Goal: Task Accomplishment & Management: Manage account settings

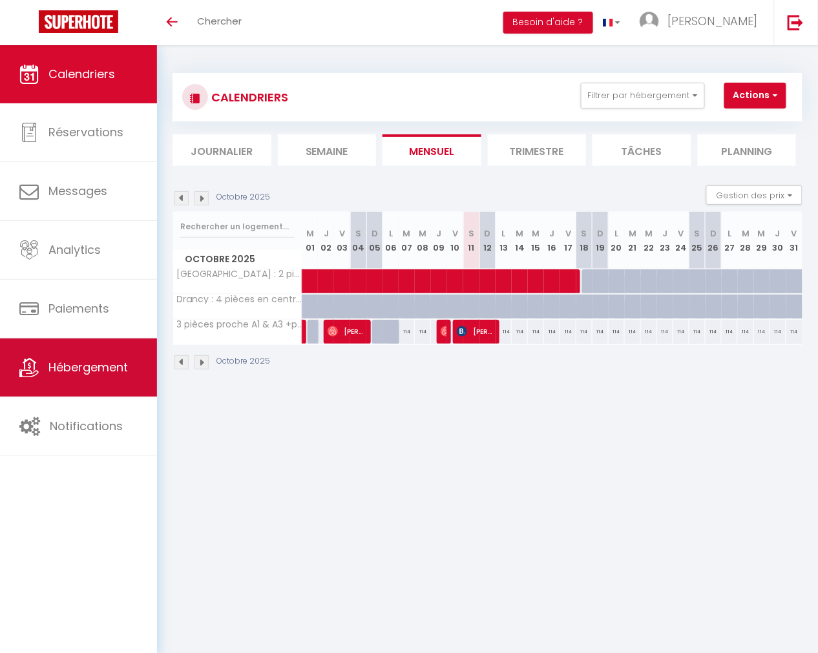
click at [92, 375] on span "Hébergement" at bounding box center [87, 367] width 79 height 16
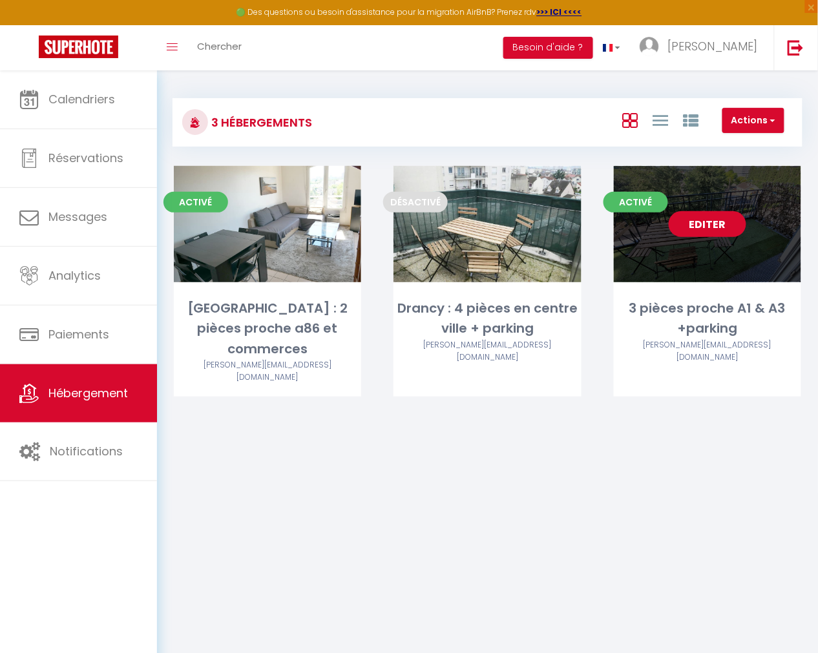
click at [705, 222] on link "Editer" at bounding box center [706, 224] width 77 height 26
select select "3"
select select "2"
select select "1"
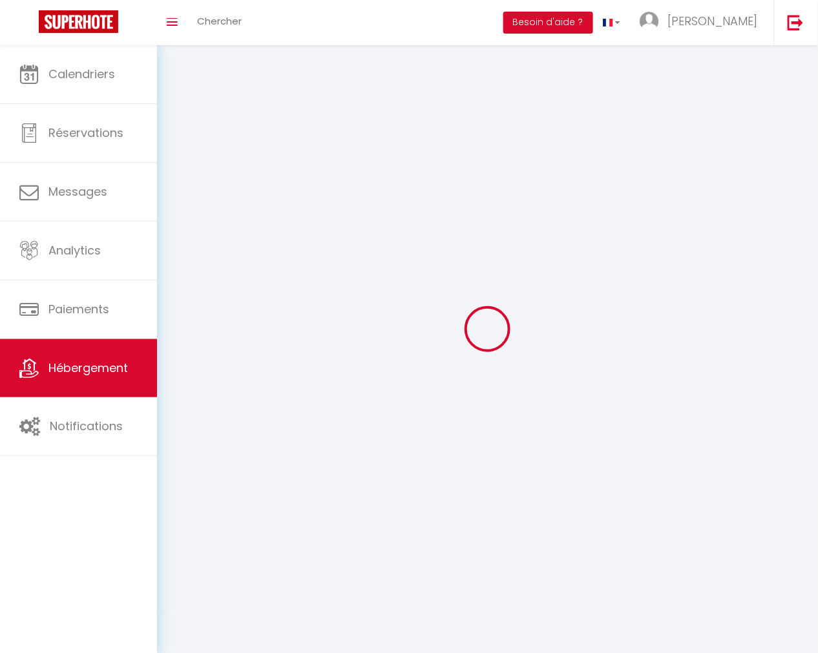
select select
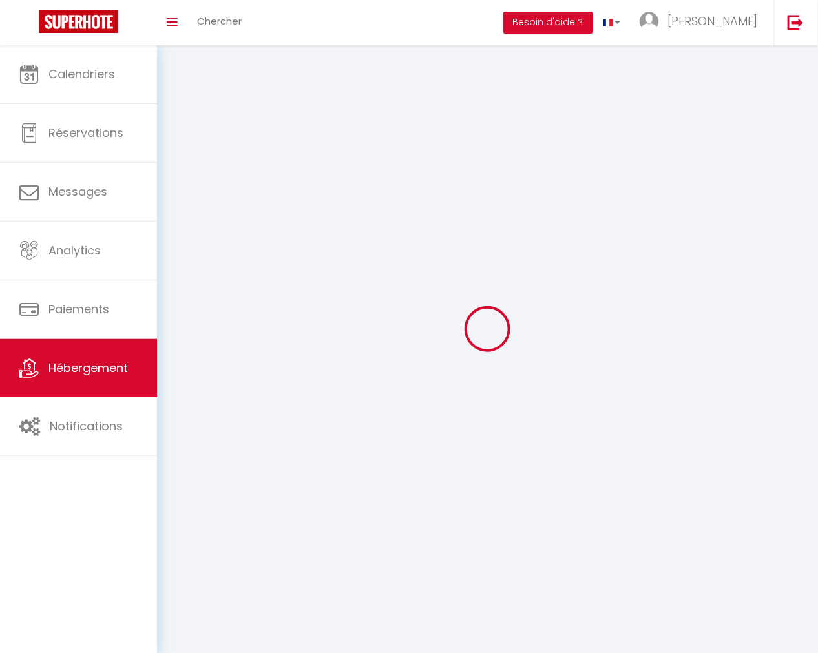
select select
checkbox input "false"
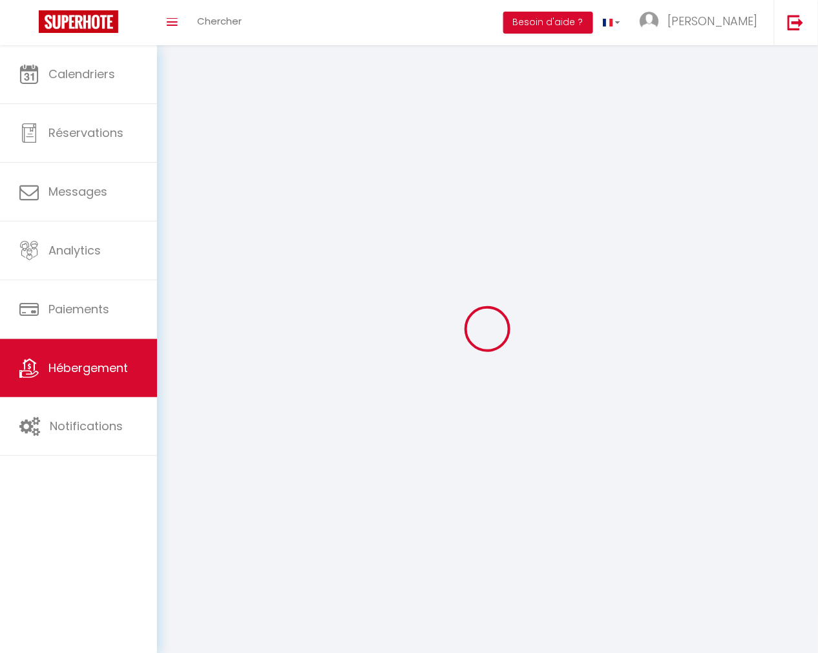
select select
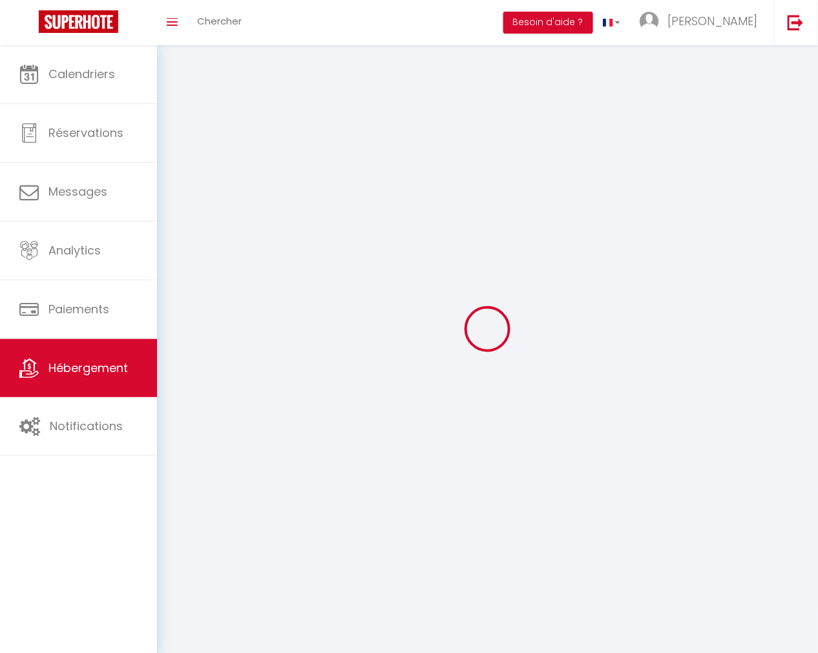
select select
checkbox input "false"
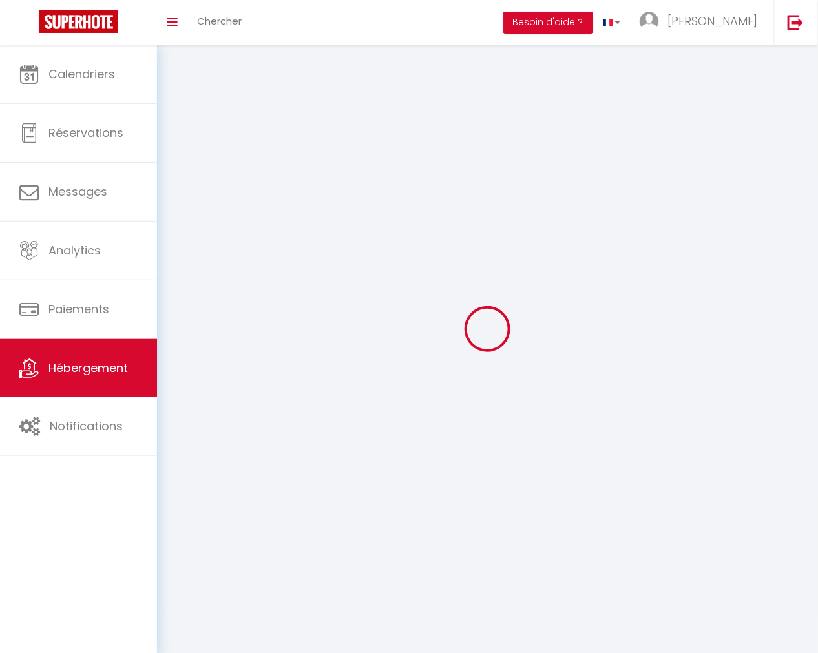
checkbox input "false"
select select
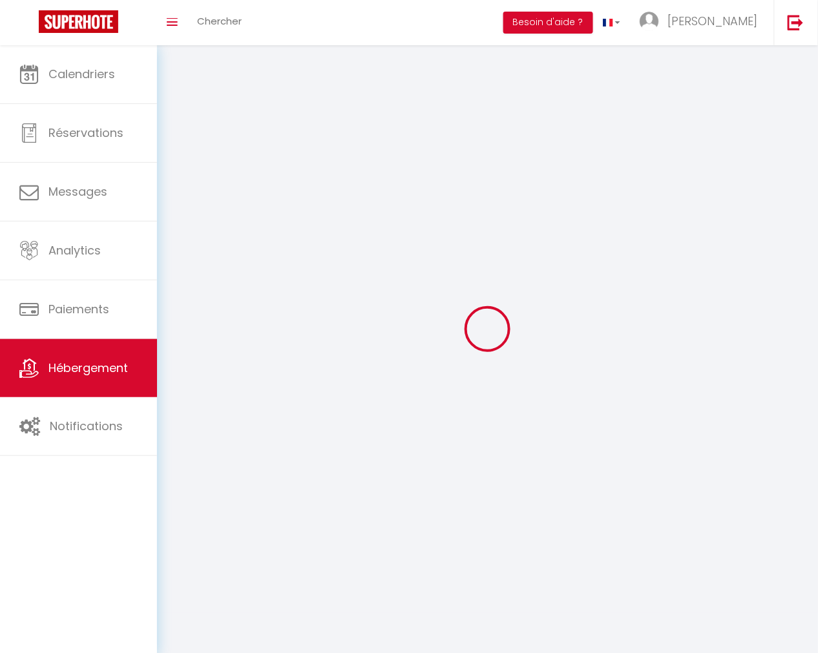
select select
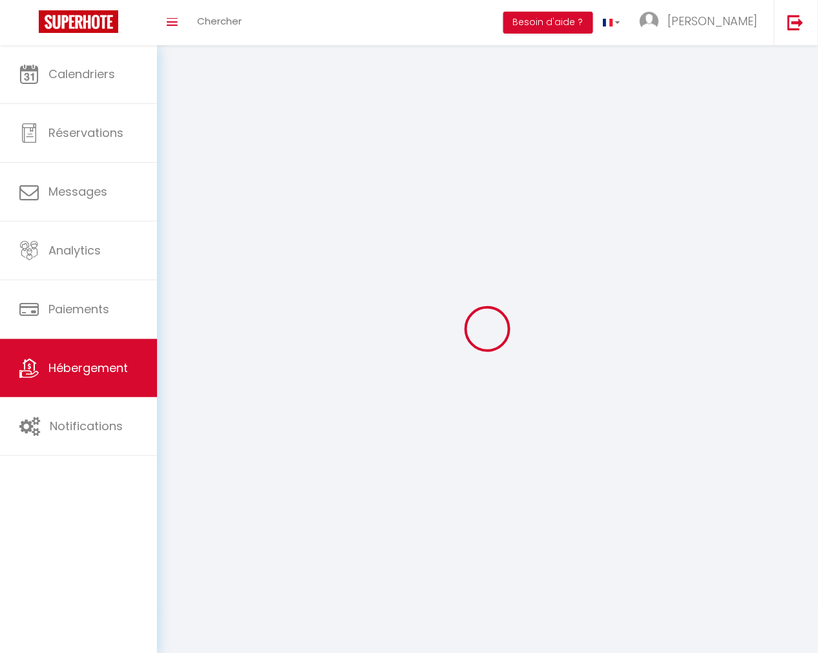
checkbox input "false"
select select
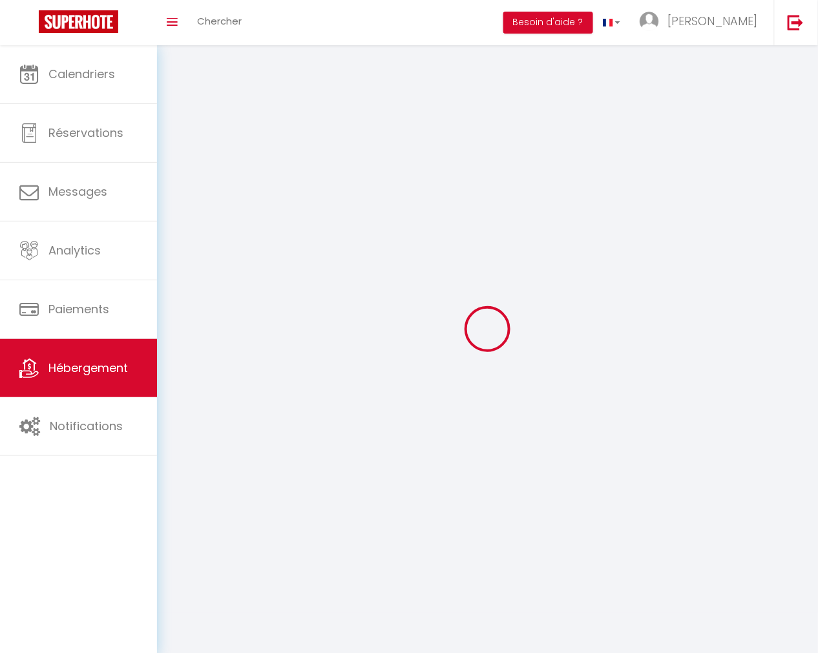
select select
select select "1"
select select "28"
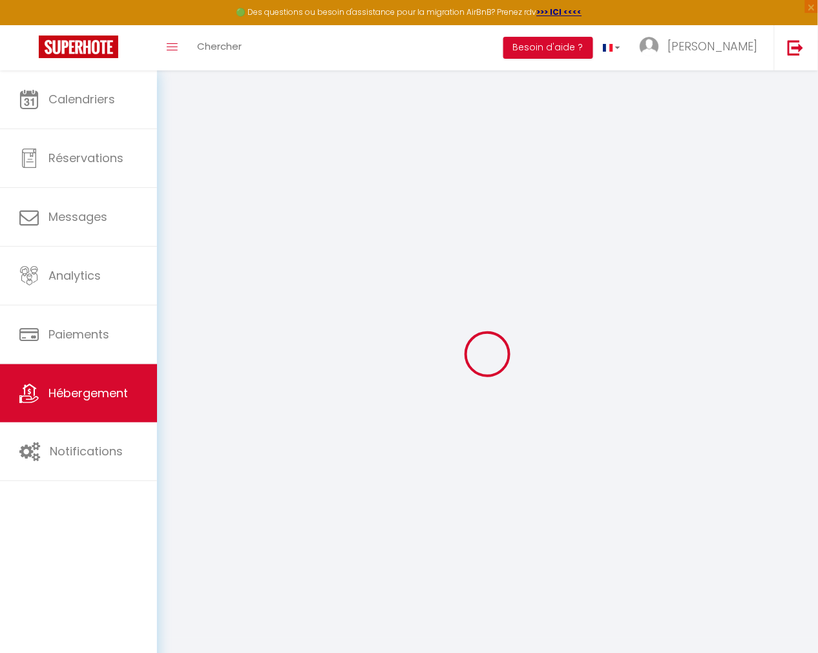
select select
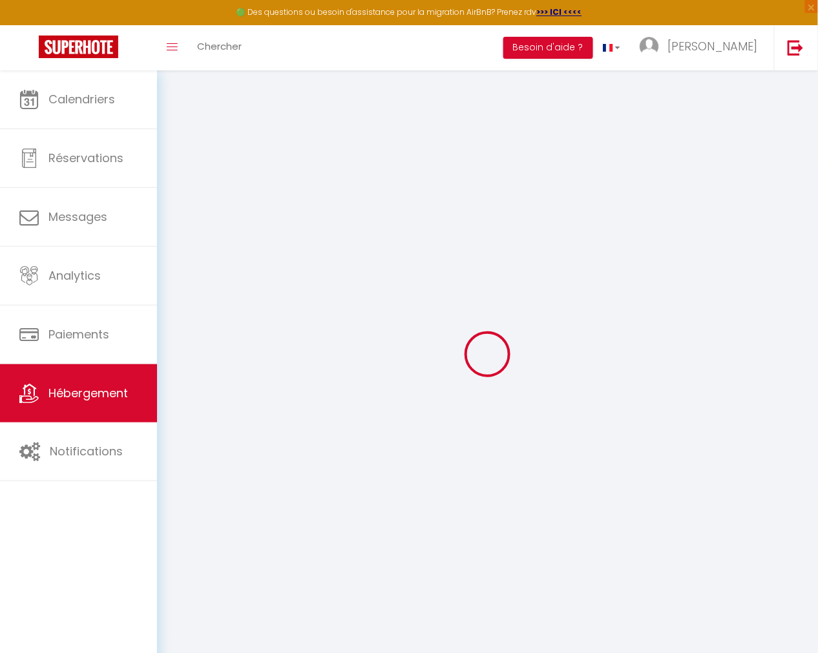
select select
checkbox input "false"
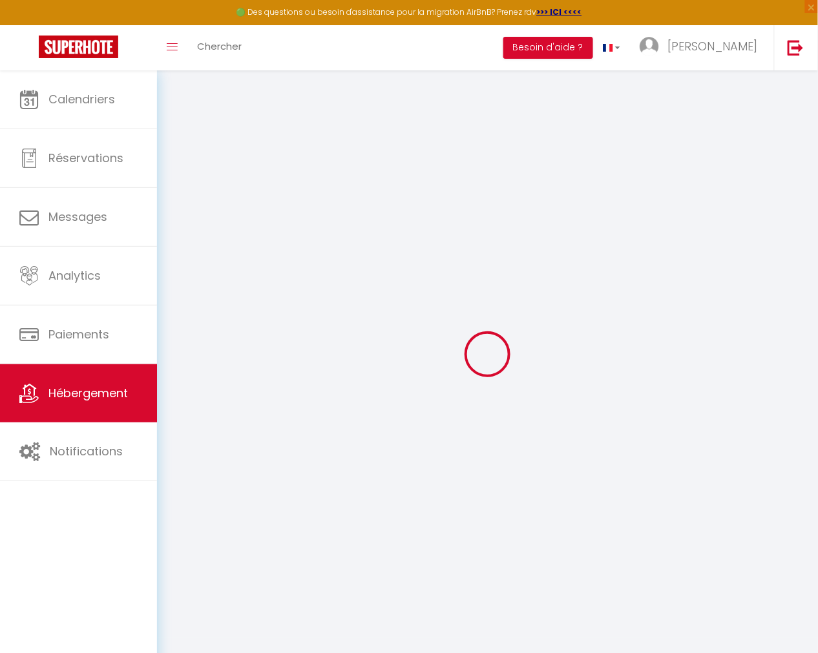
select select
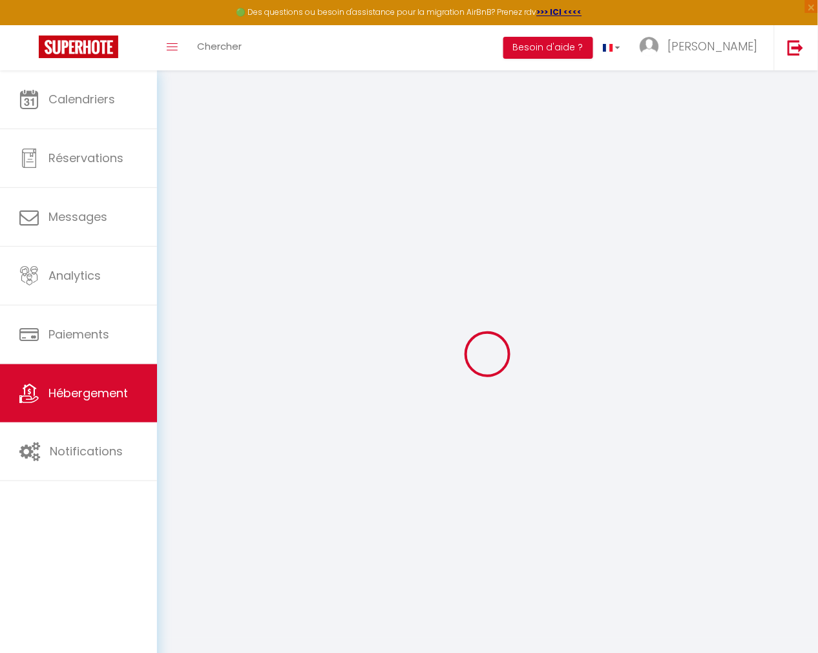
select select
checkbox input "false"
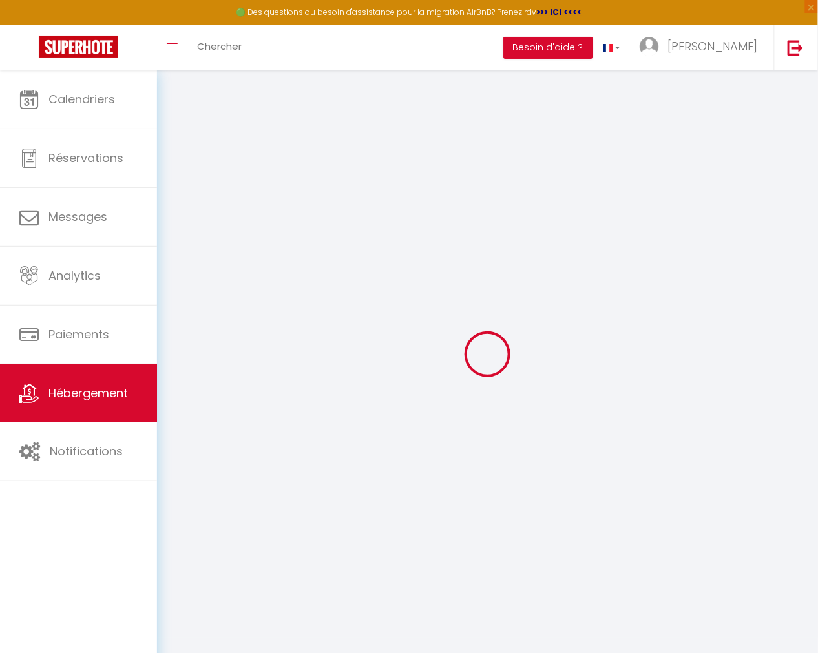
checkbox input "false"
select select
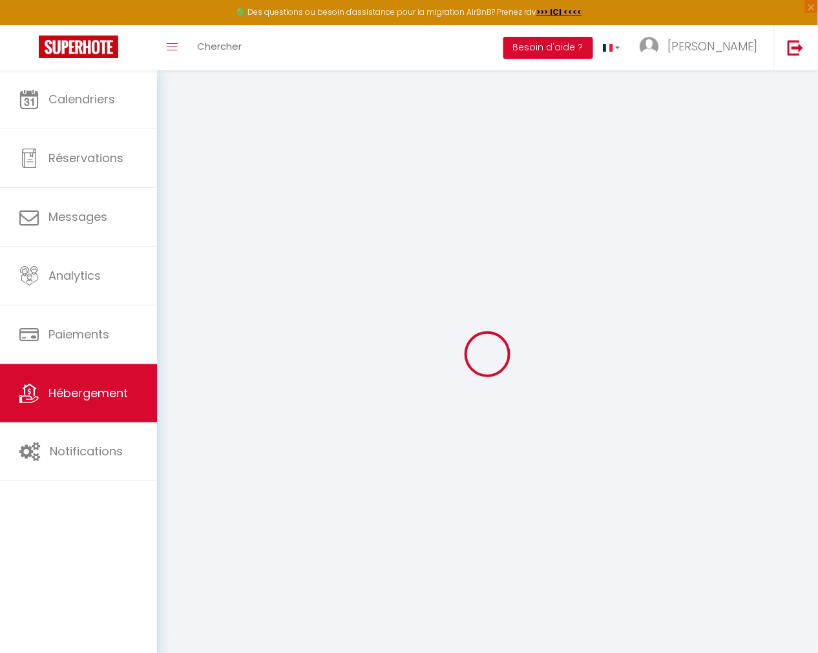
select select
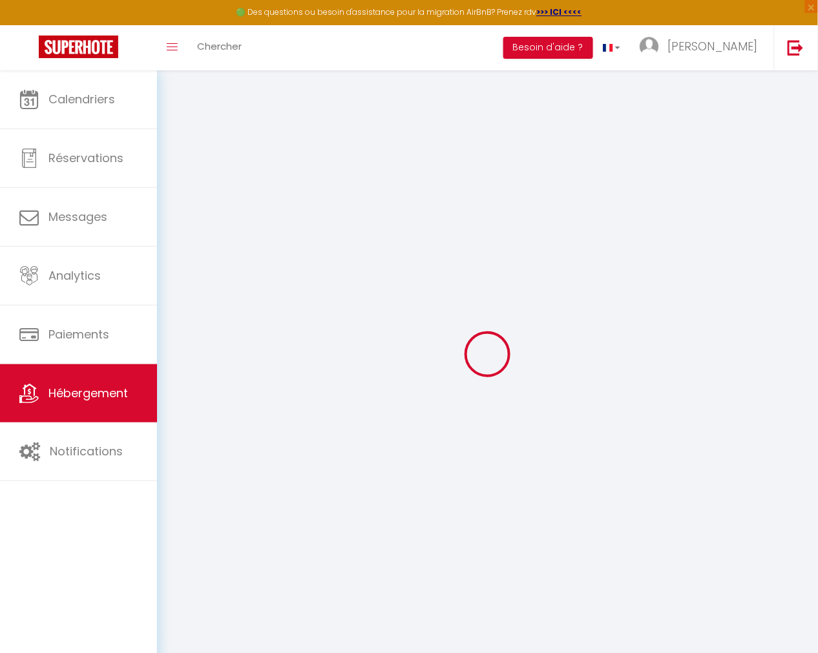
checkbox input "false"
select select
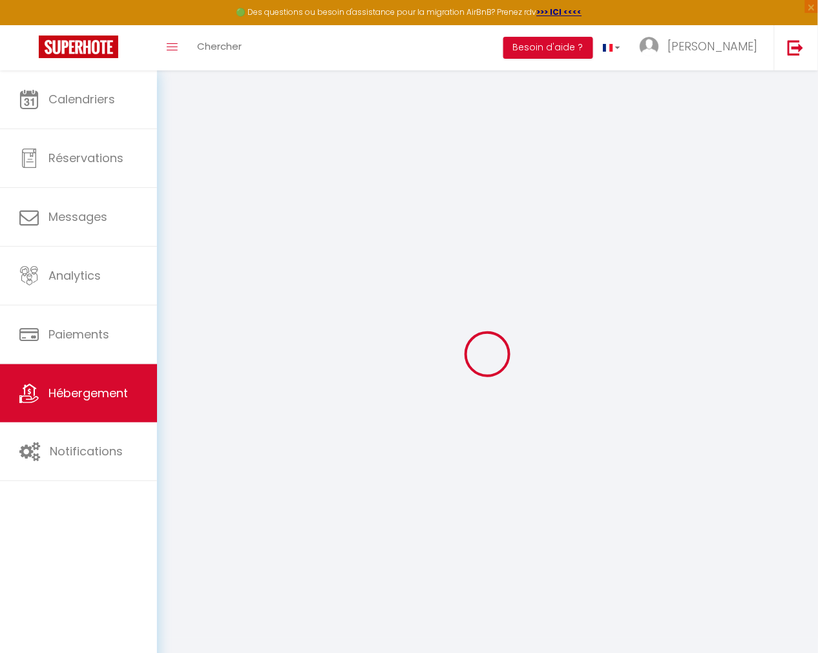
select select
type input "3 pièces proche A1 & A3 +parking"
type input "[PERSON_NAME]"
select select "6"
select select "2"
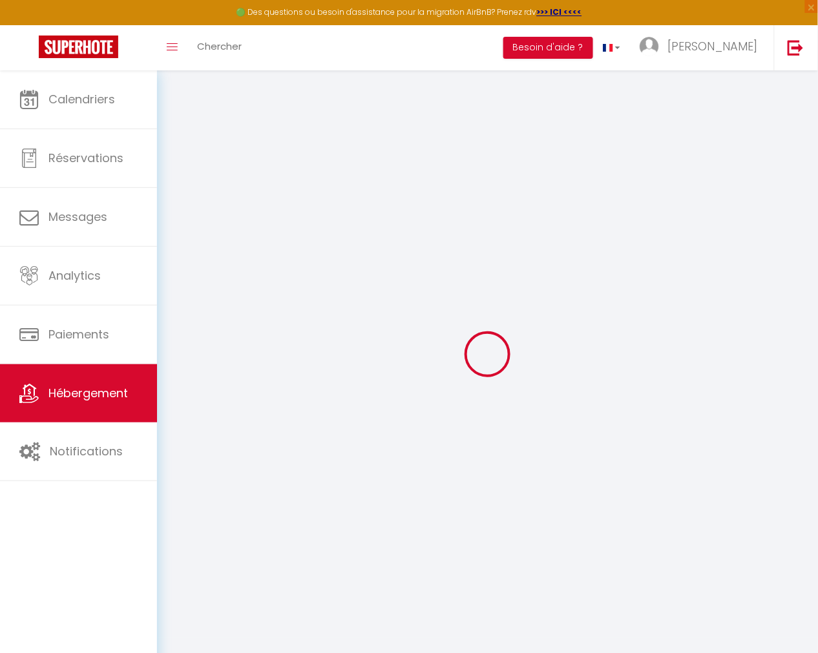
type input "114"
type input "40"
select select
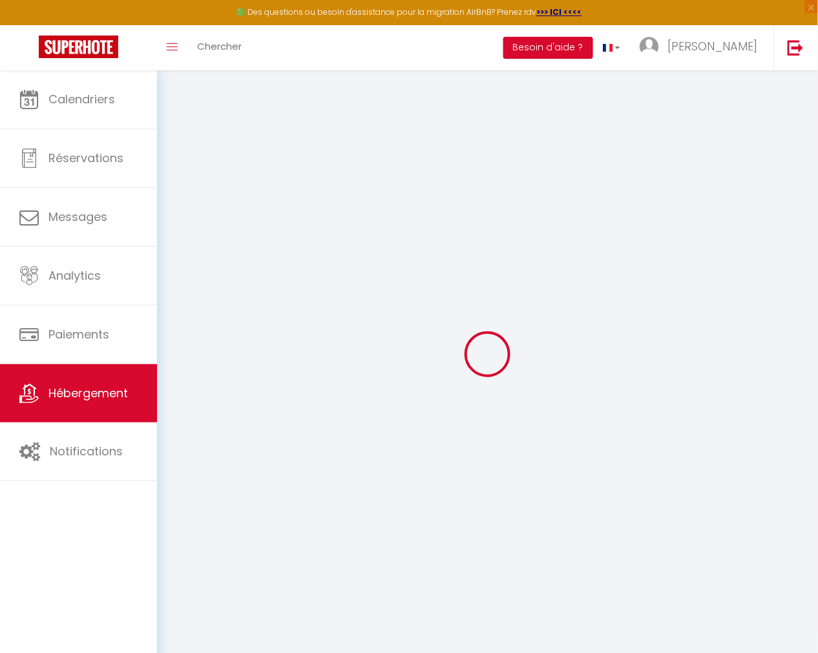
select select
type input "[STREET_ADDRESS]"
type input "93150"
type input "Le Blanc-Mesnil"
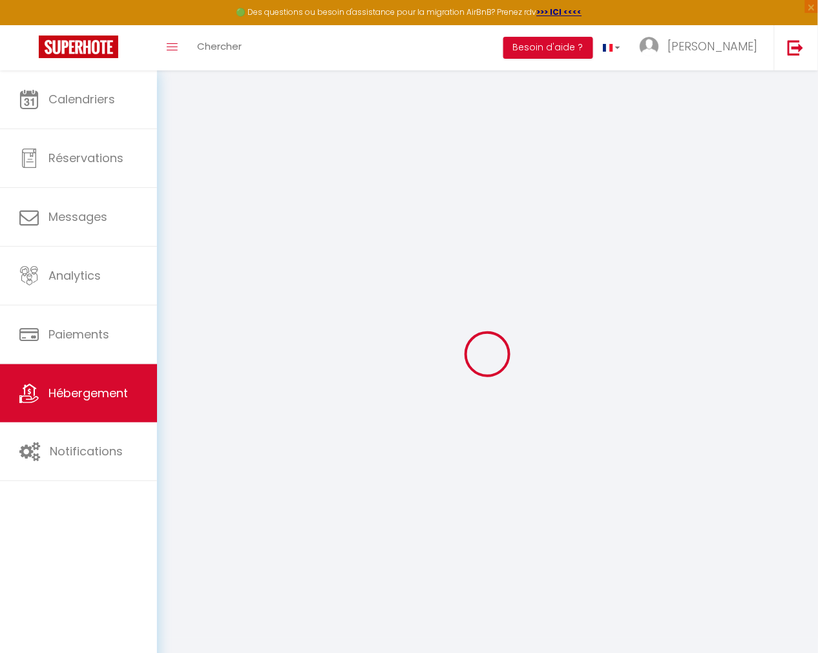
type input "[PERSON_NAME][EMAIL_ADDRESS][DOMAIN_NAME]"
select select
checkbox input "false"
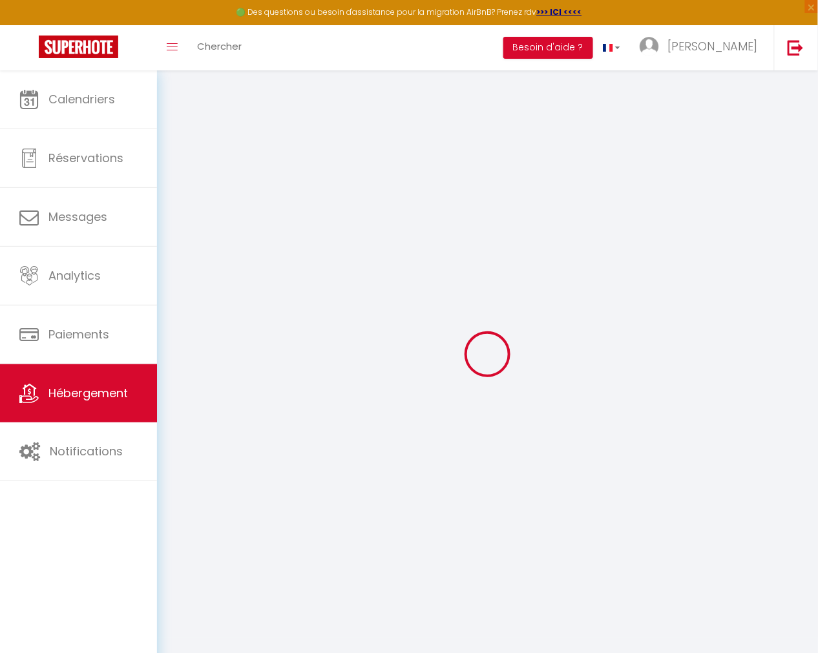
checkbox input "false"
select select
type input "0"
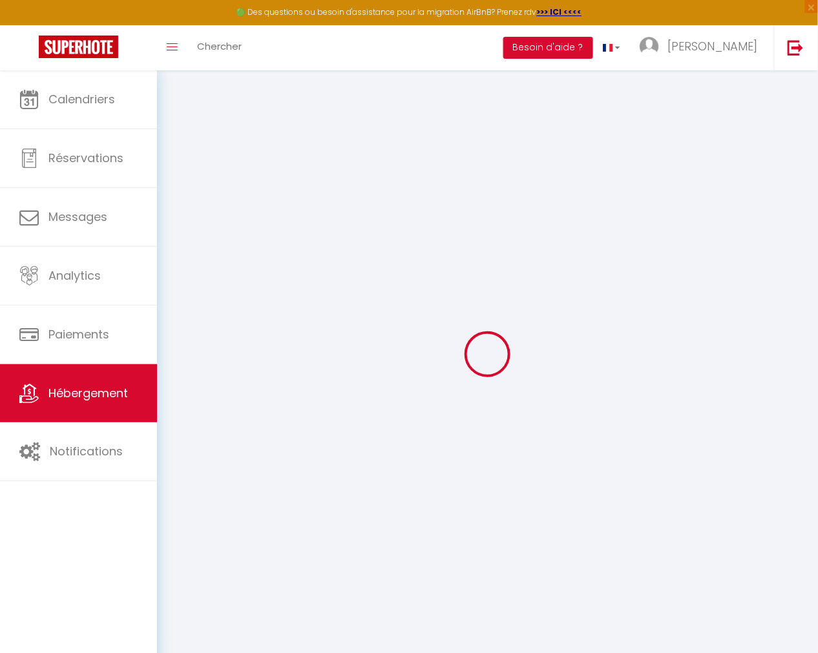
type input "0"
select select
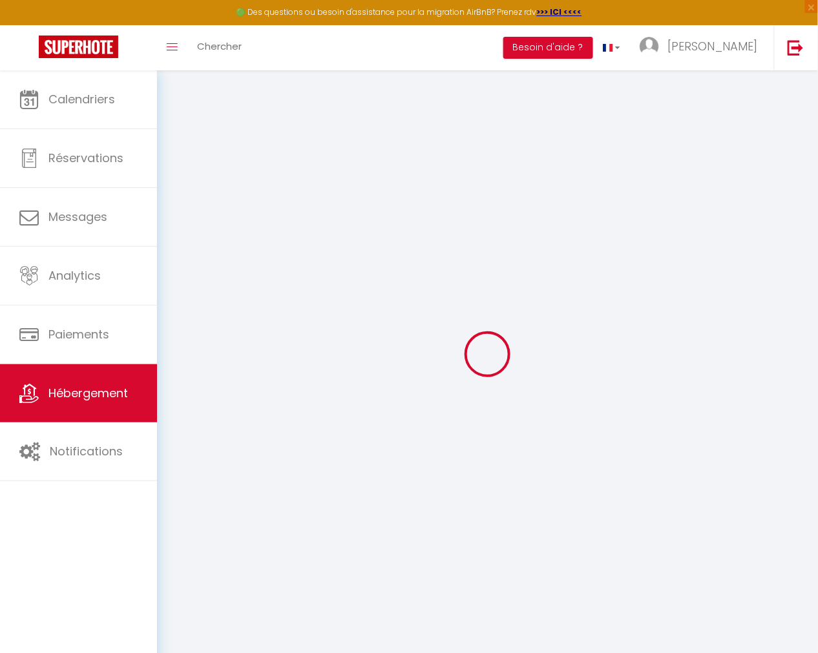
select select
checkbox input "false"
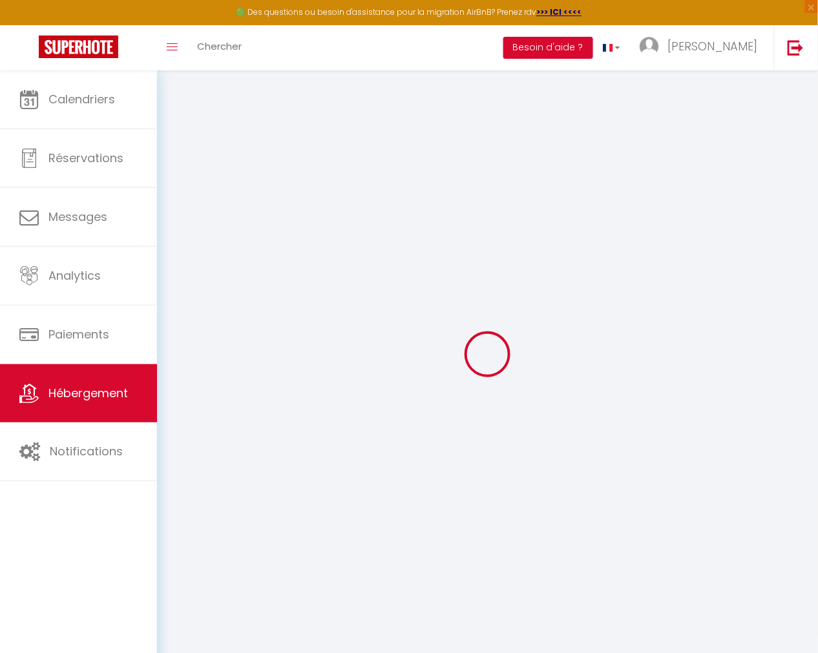
checkbox input "false"
select select
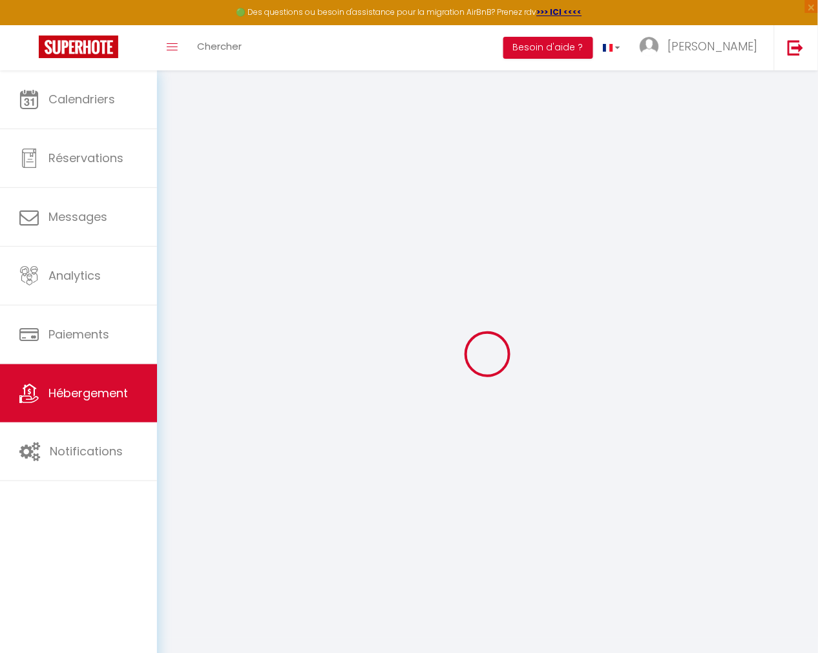
select select
checkbox input "false"
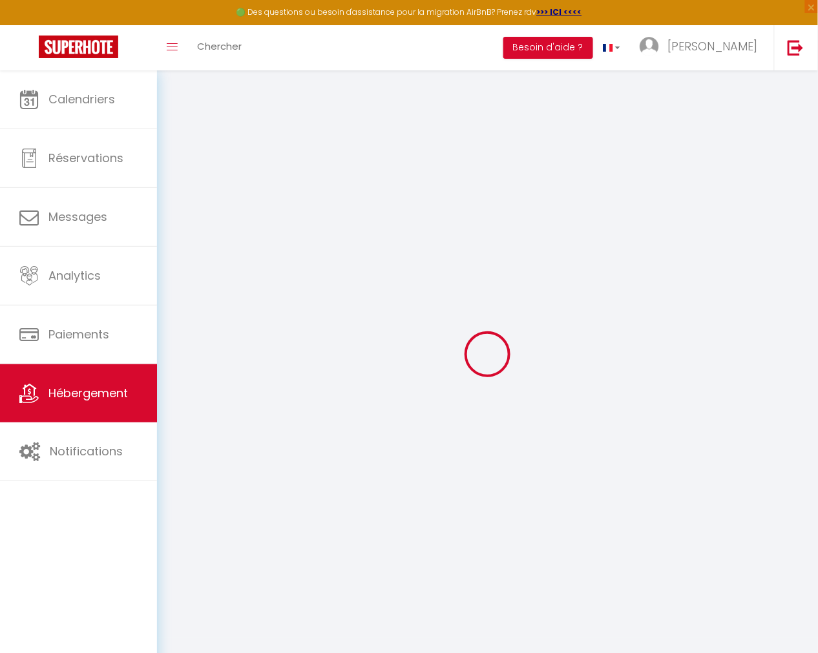
checkbox input "false"
select select
checkbox input "false"
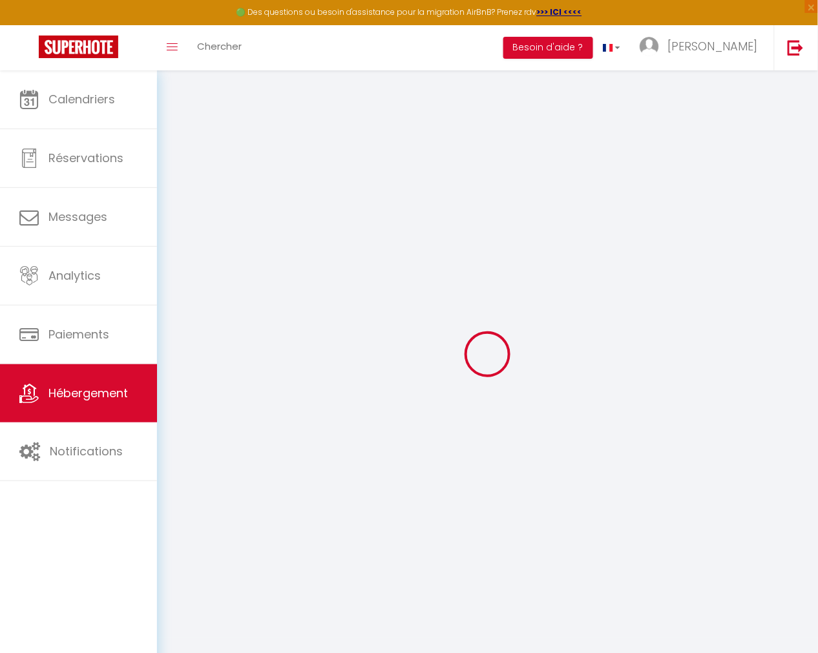
checkbox input "false"
select select
checkbox input "false"
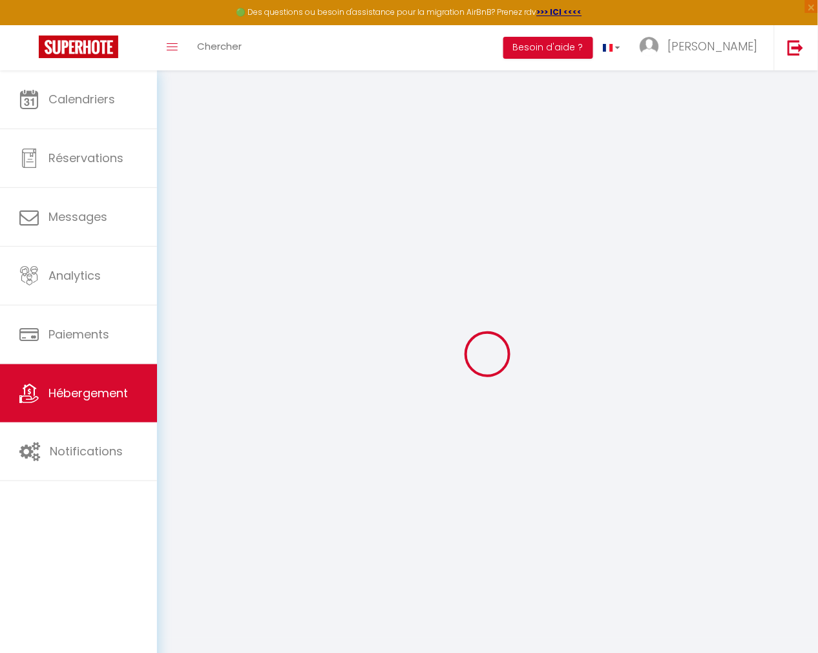
checkbox input "false"
select select "17:00"
select select
select select "12:00"
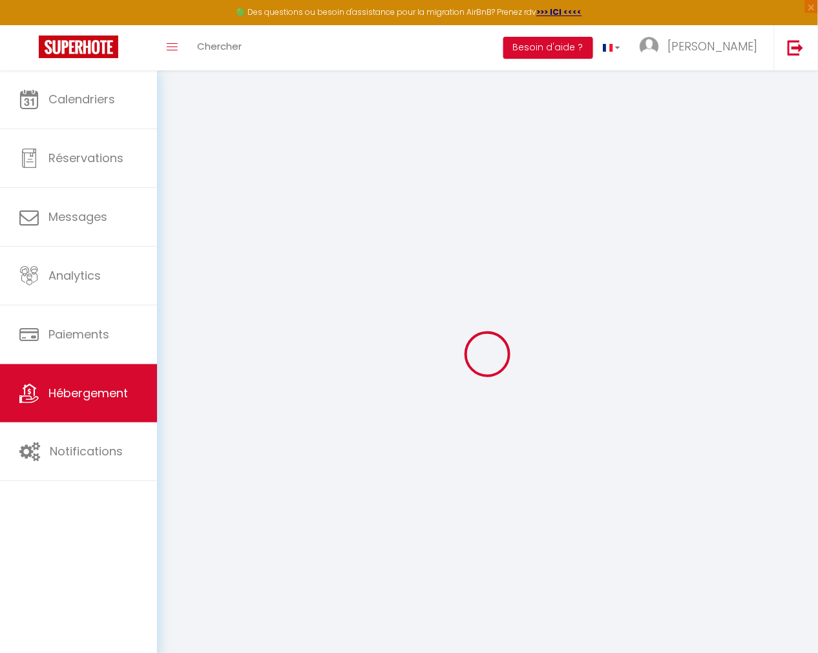
select select "30"
select select "120"
select select
checkbox input "false"
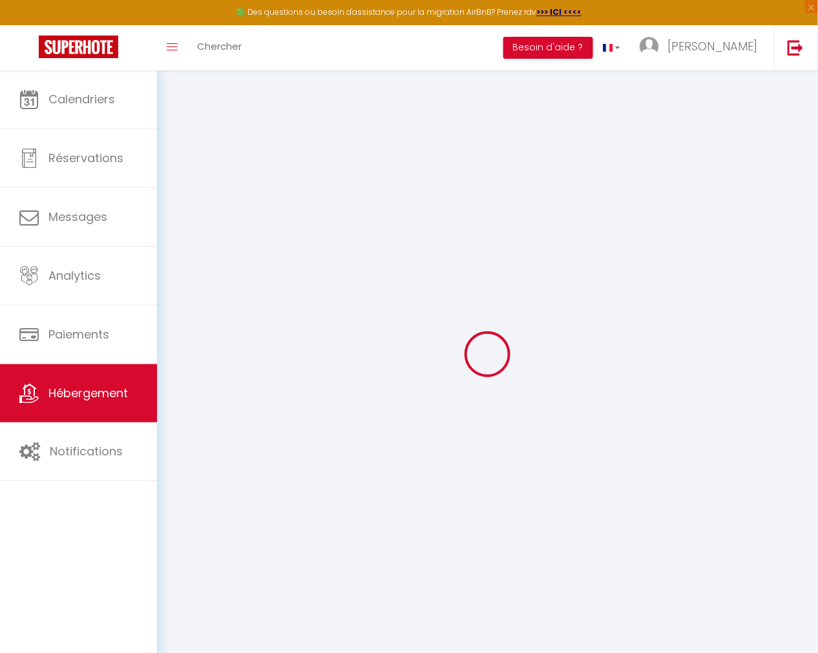
checkbox input "false"
select select
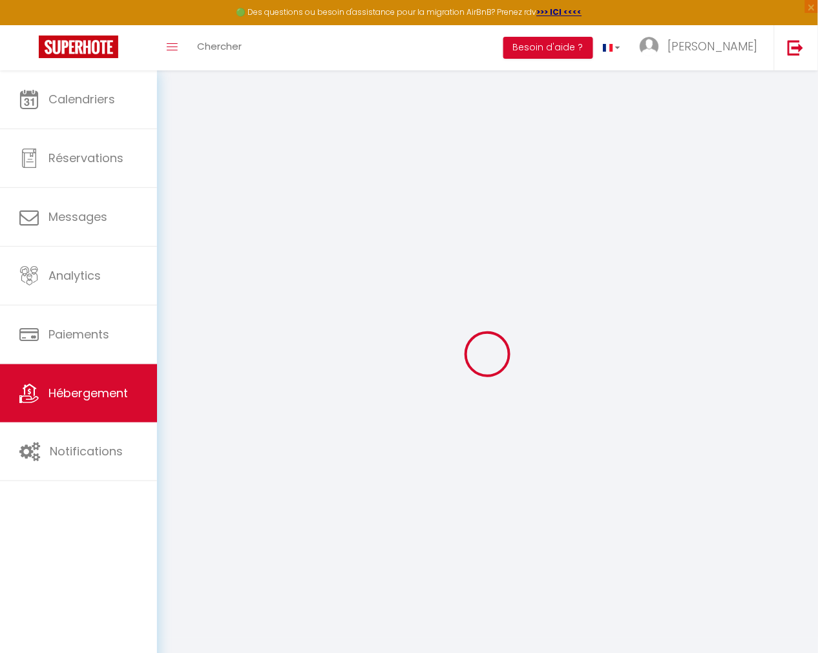
checkbox input "false"
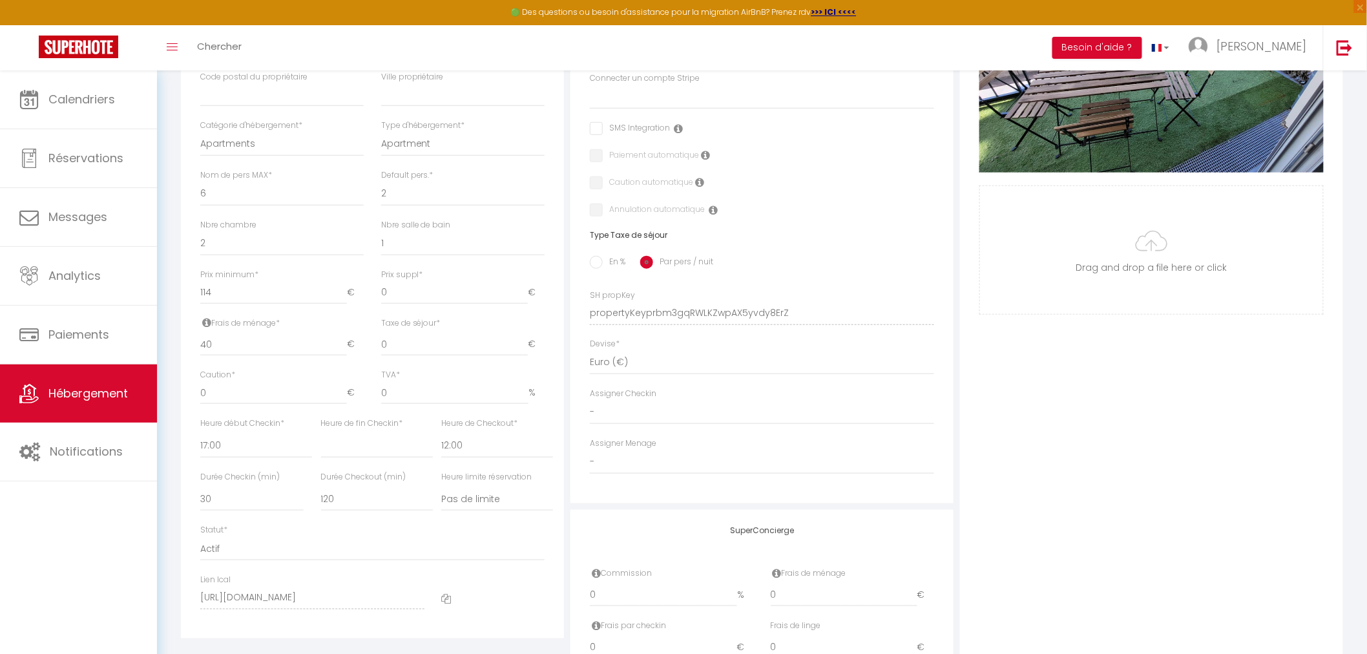
scroll to position [411, 0]
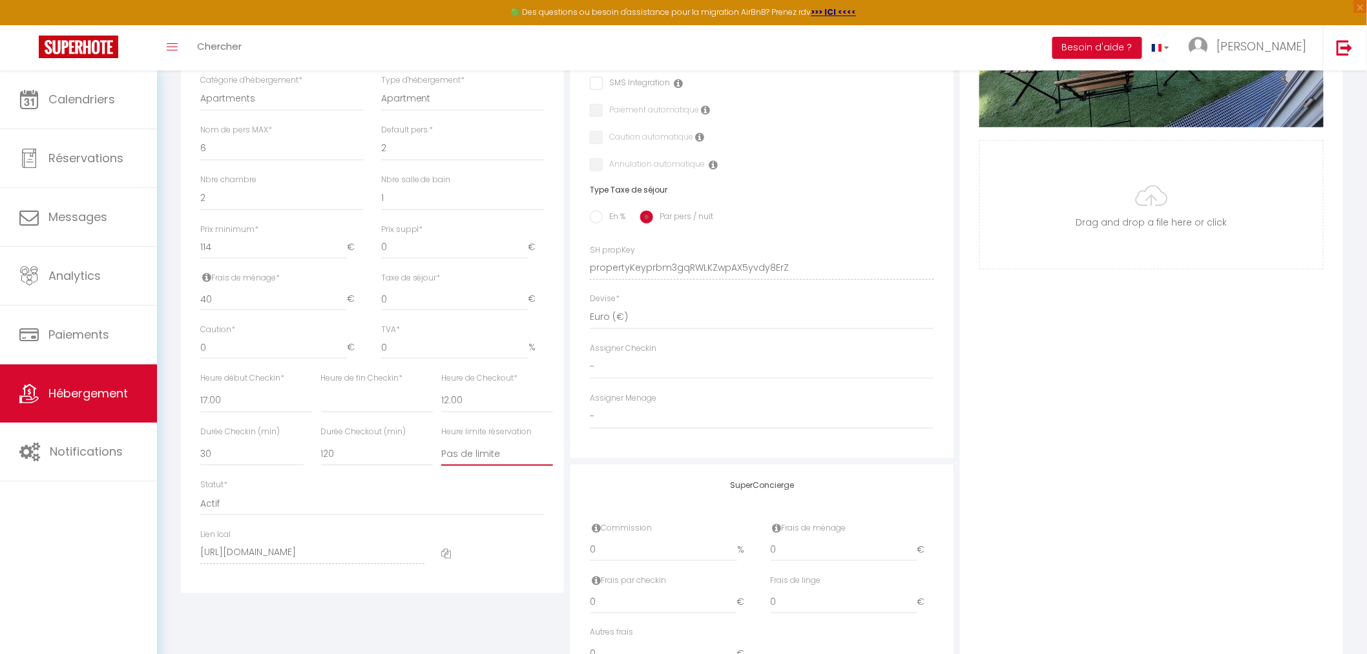
click at [473, 455] on select "Pas de limite 01:00 02:00 03:00 04:00 05:00 06:00 07:00 08:00 09:00 10:00 11:00…" at bounding box center [497, 453] width 112 height 25
select select "22:00"
click at [441, 442] on select "Pas de limite 01:00 02:00 03:00 04:00 05:00 06:00 07:00 08:00 09:00 10:00 11:00…" at bounding box center [497, 453] width 112 height 25
select select
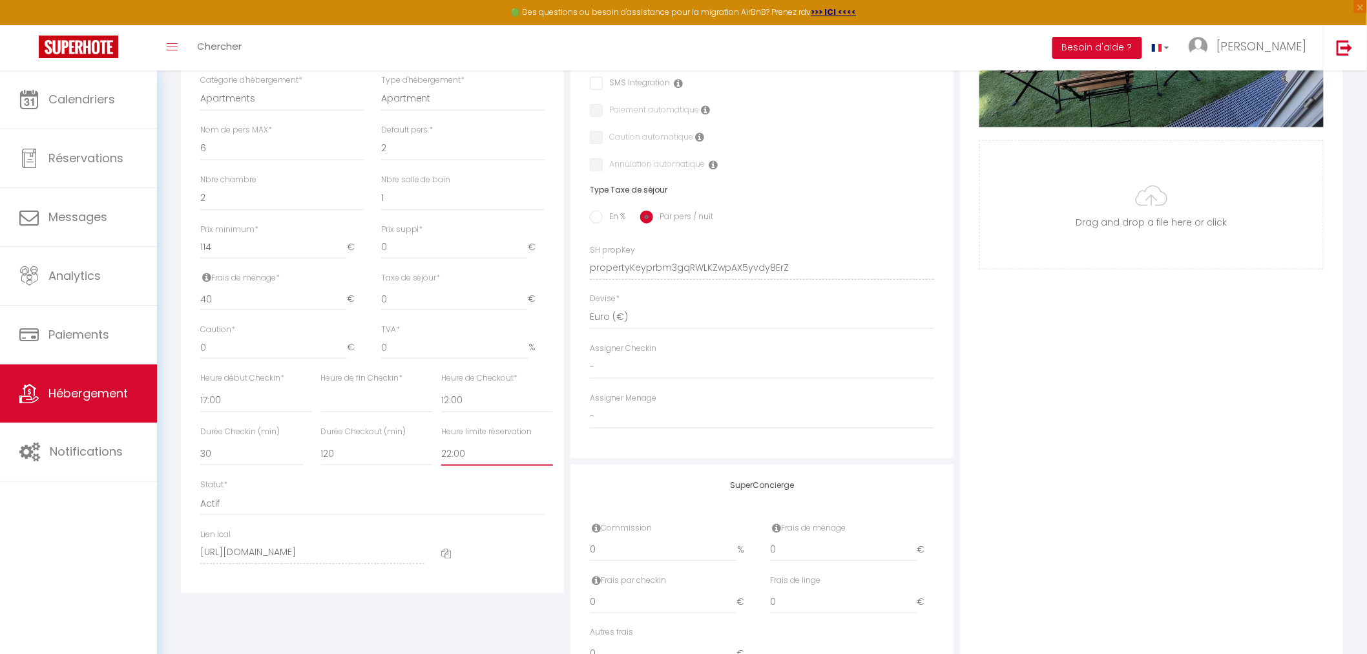
checkbox input "false"
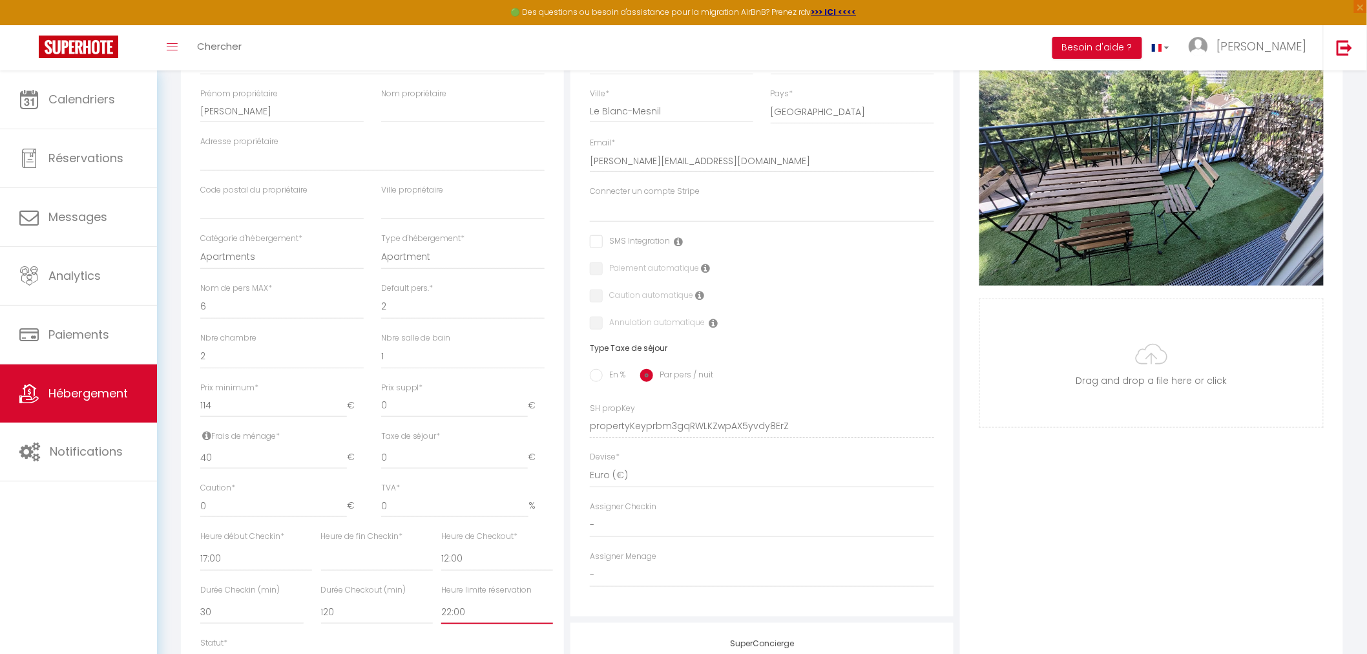
scroll to position [0, 0]
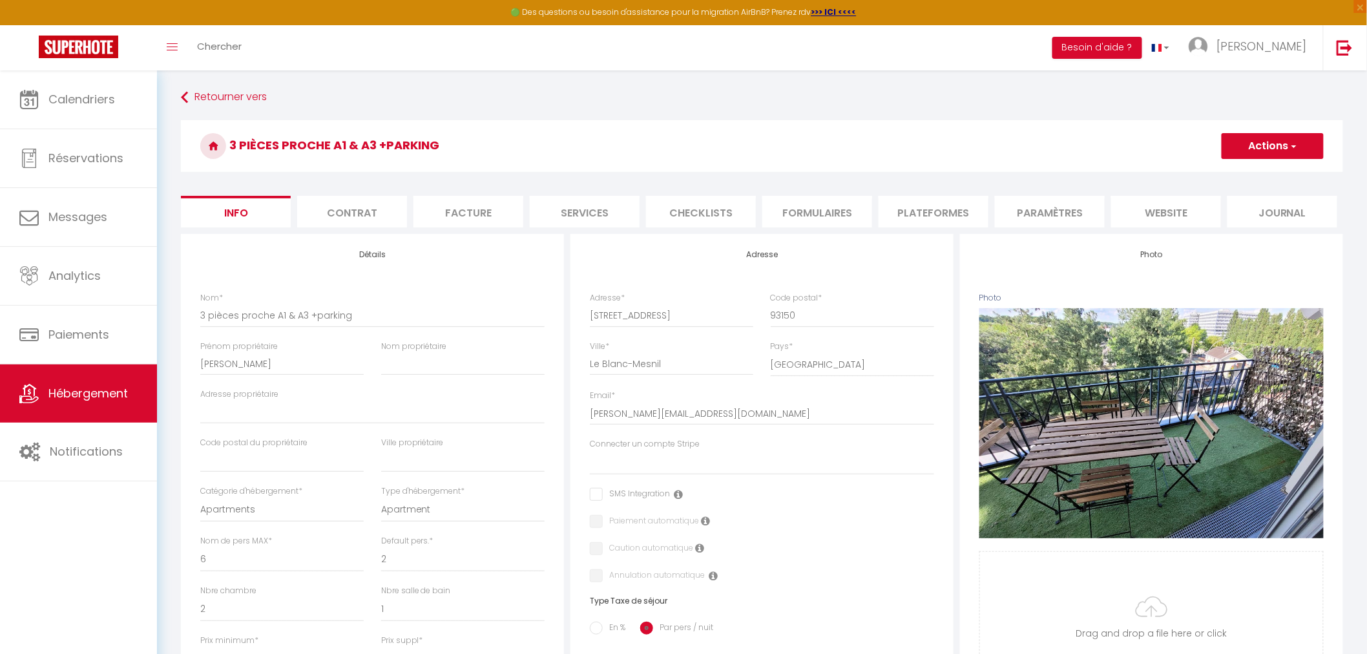
click at [828, 153] on button "Actions" at bounding box center [1272, 146] width 102 height 26
click at [828, 175] on input "Enregistrer" at bounding box center [1221, 174] width 48 height 13
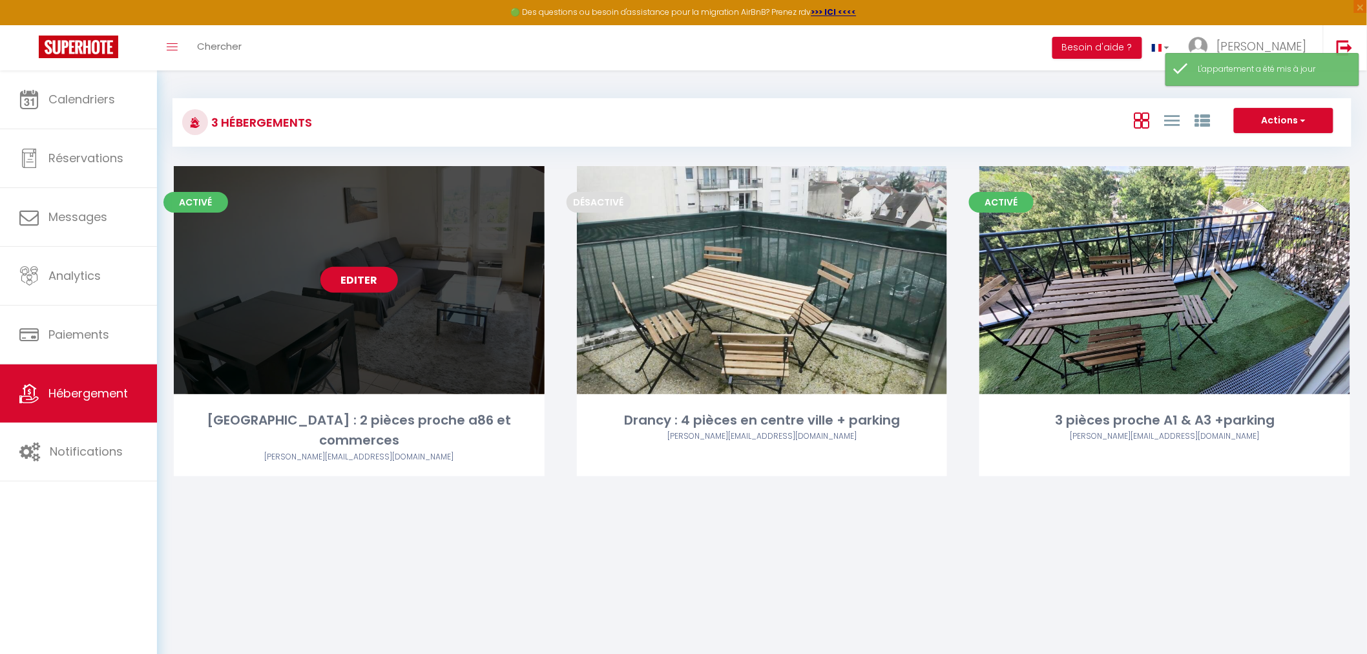
click at [372, 269] on link "Editer" at bounding box center [358, 280] width 77 height 26
select select "3"
select select "2"
select select "1"
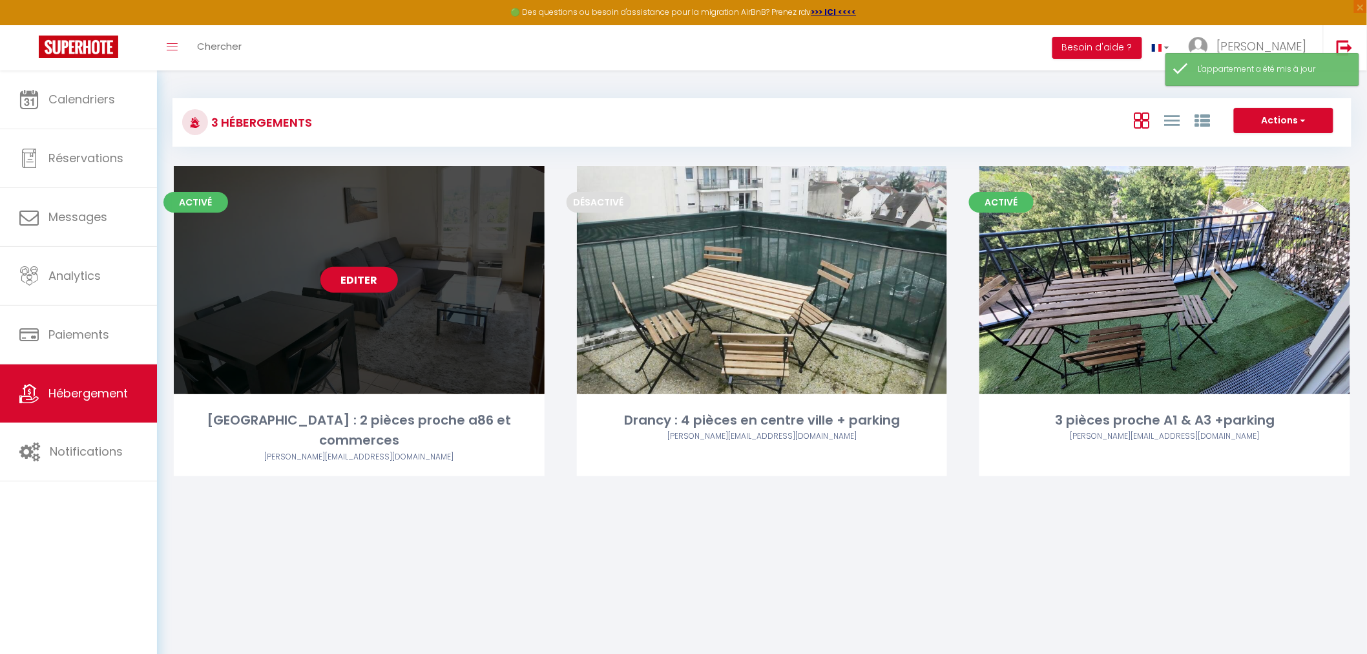
select select "28"
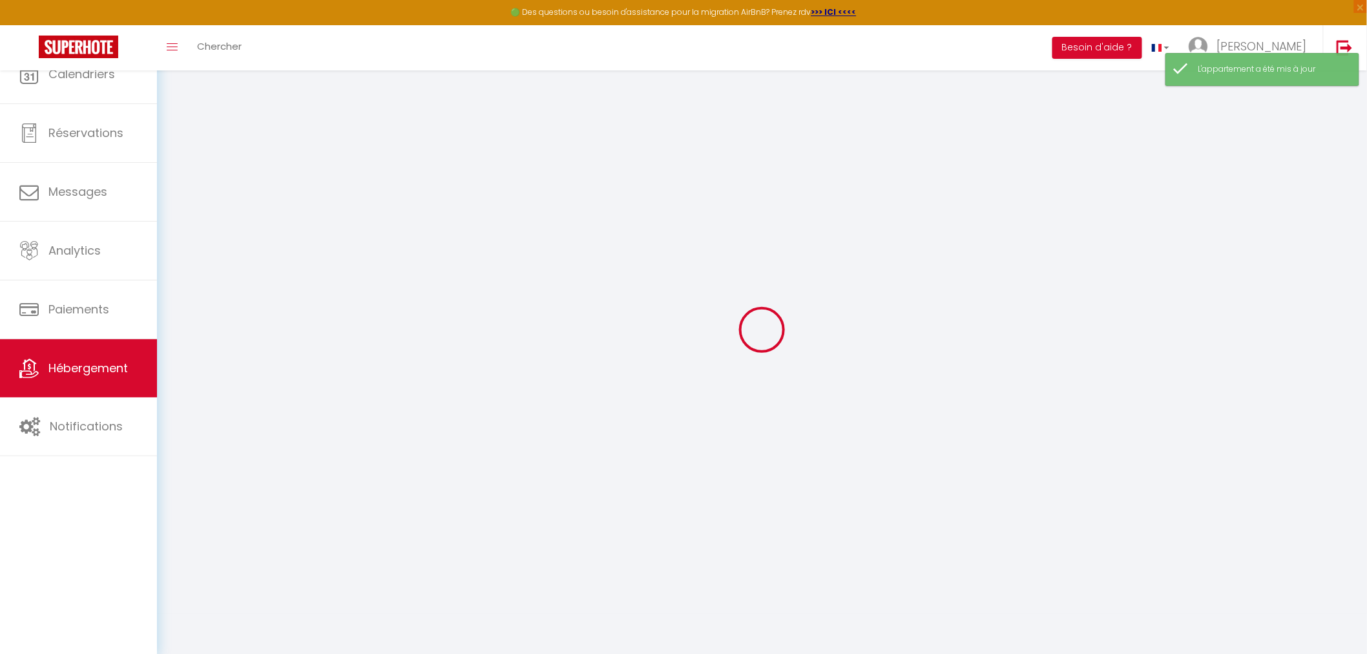
select select
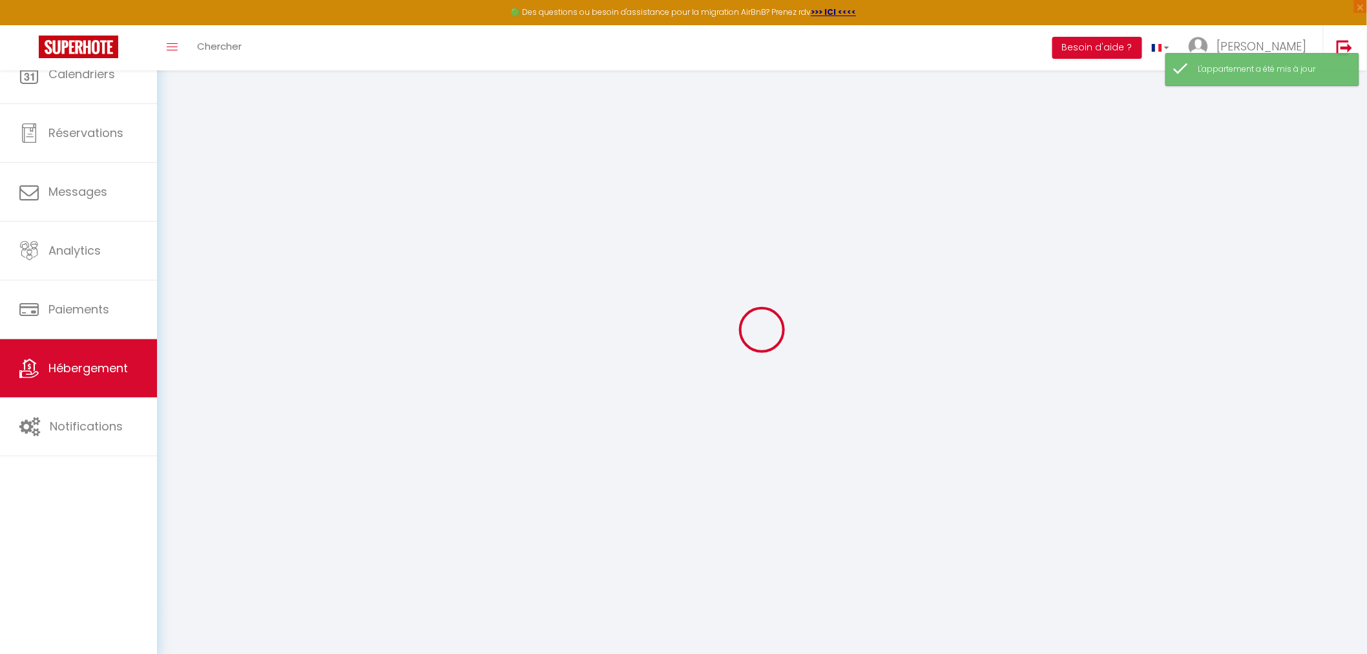
select select
checkbox input "false"
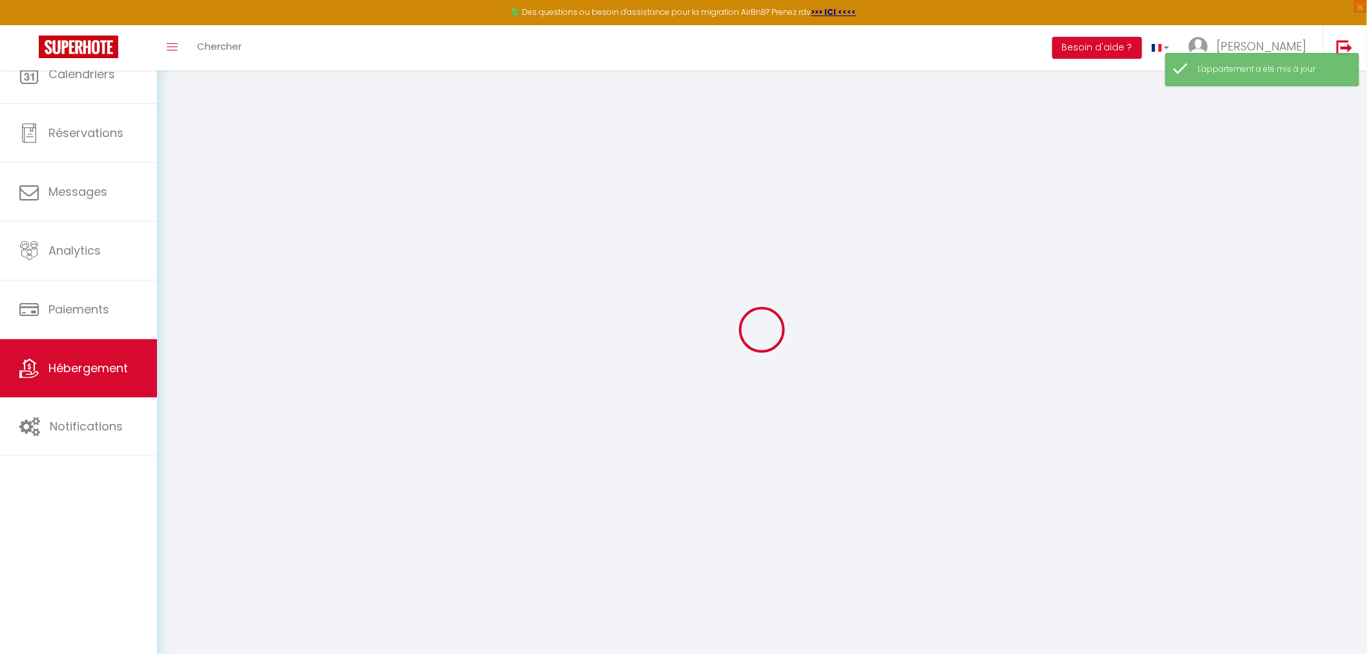
select select
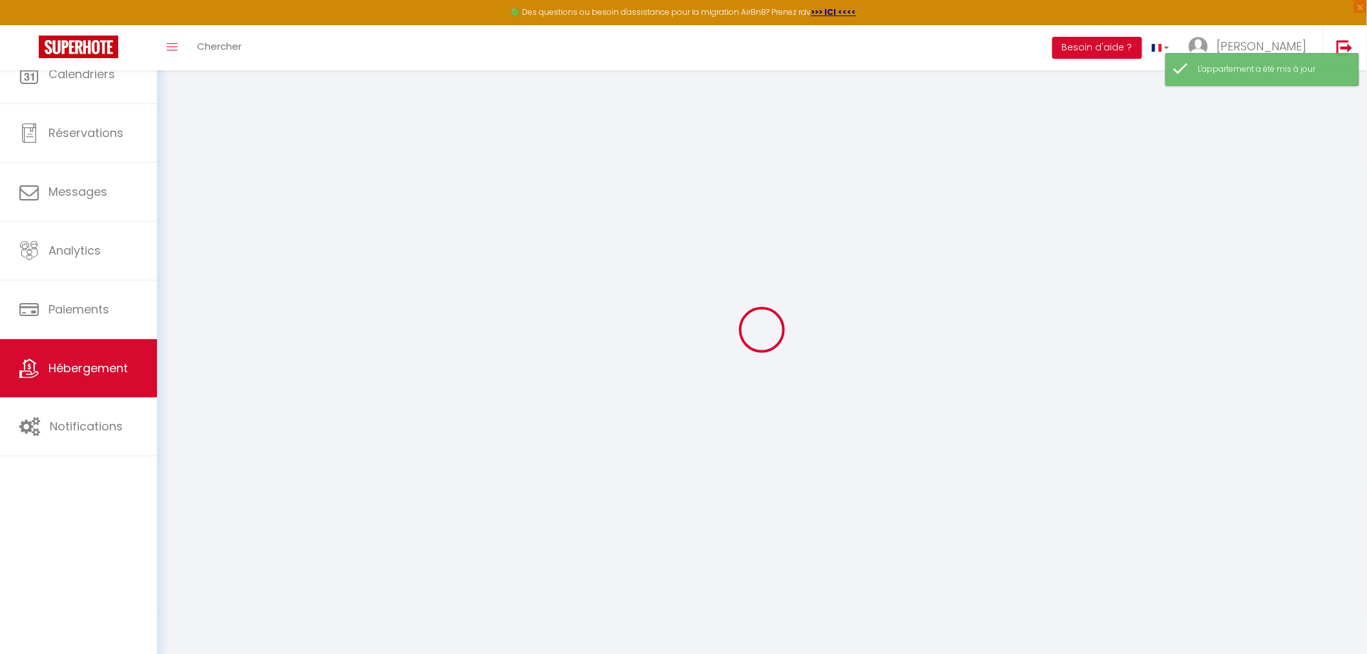
select select
checkbox input "false"
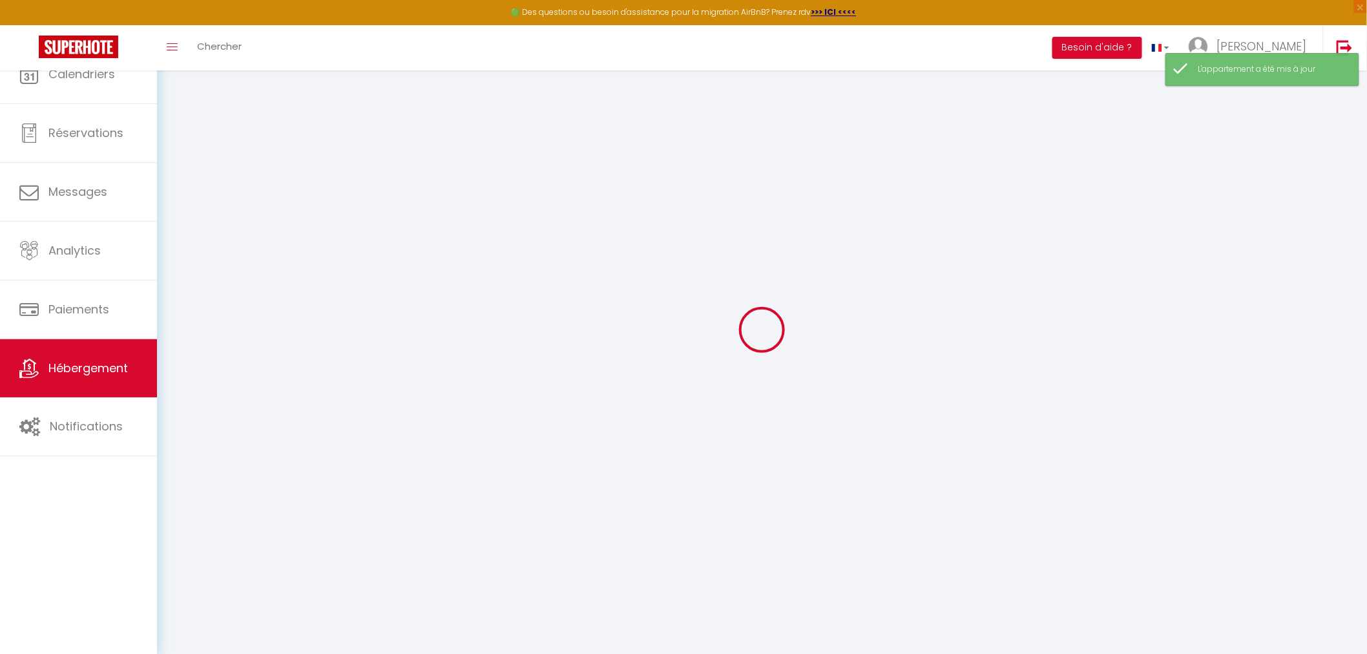
checkbox input "false"
select select
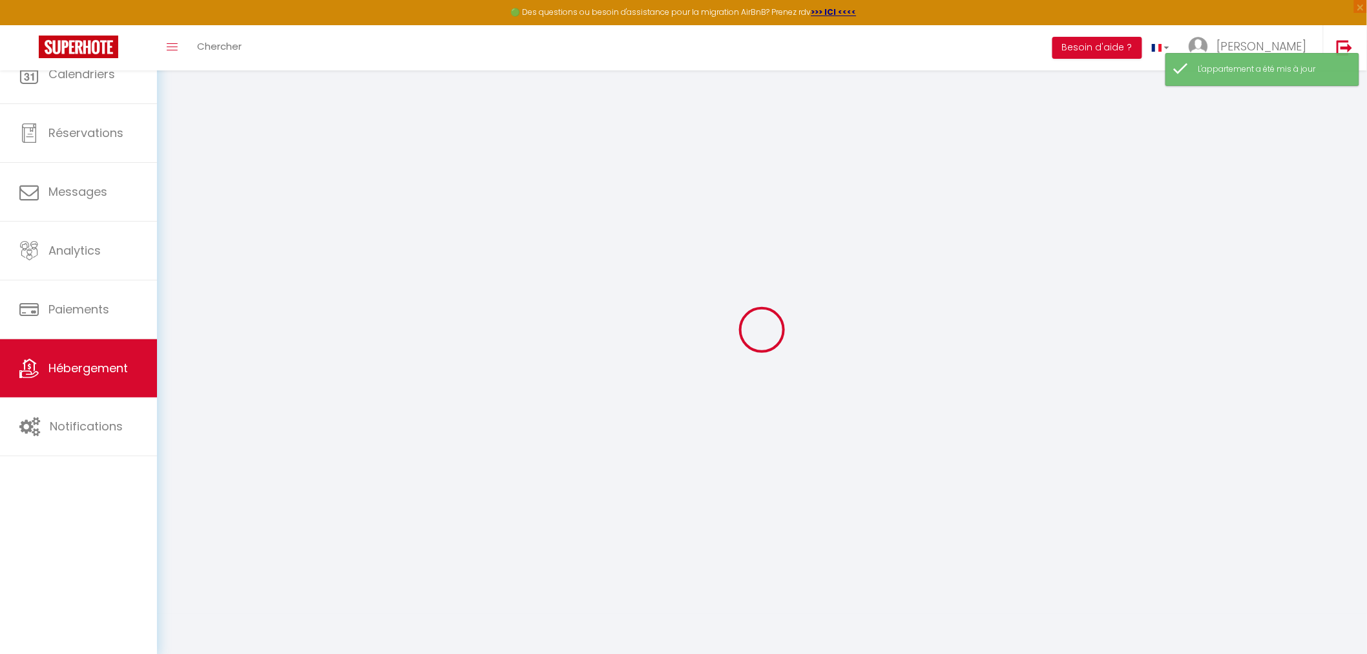
select select
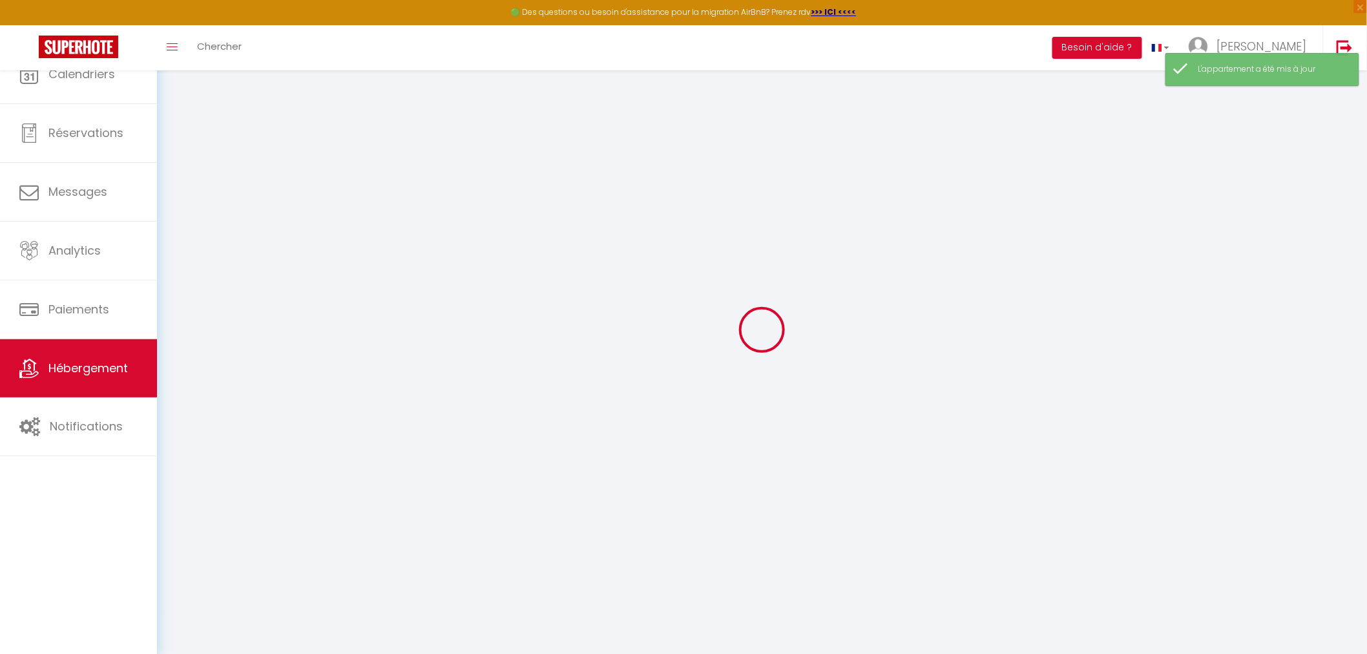
checkbox input "false"
select select
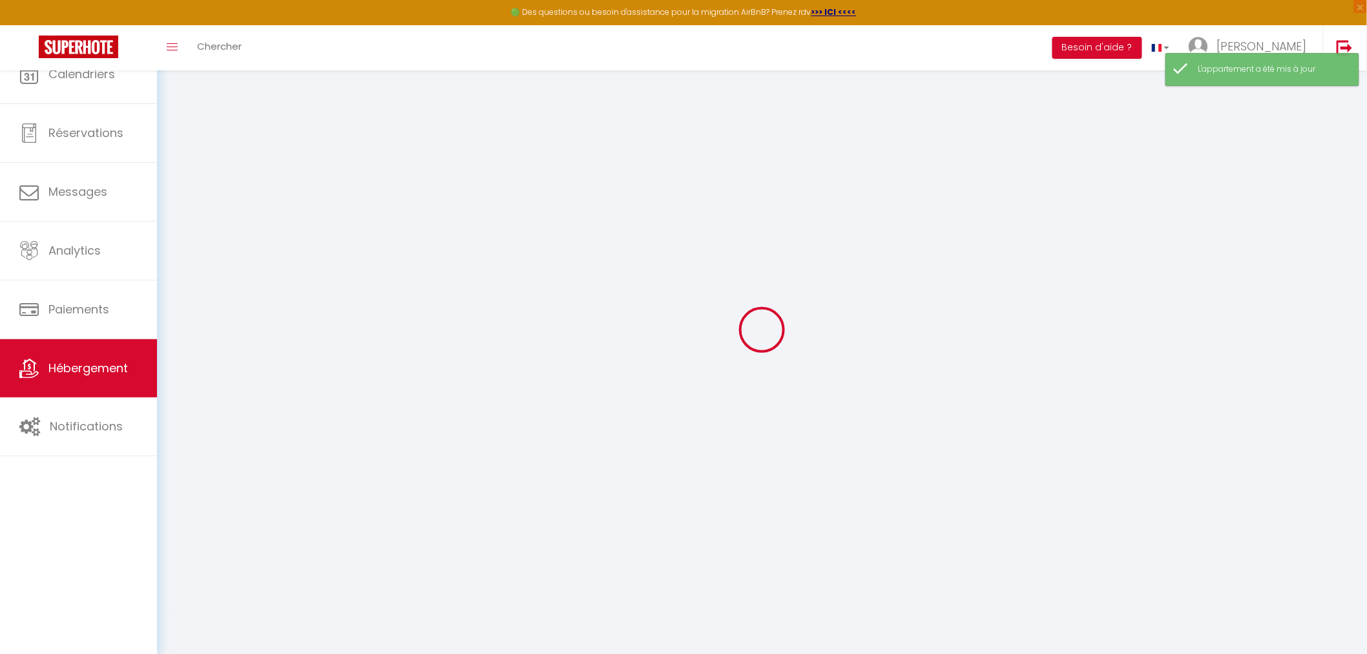
select select
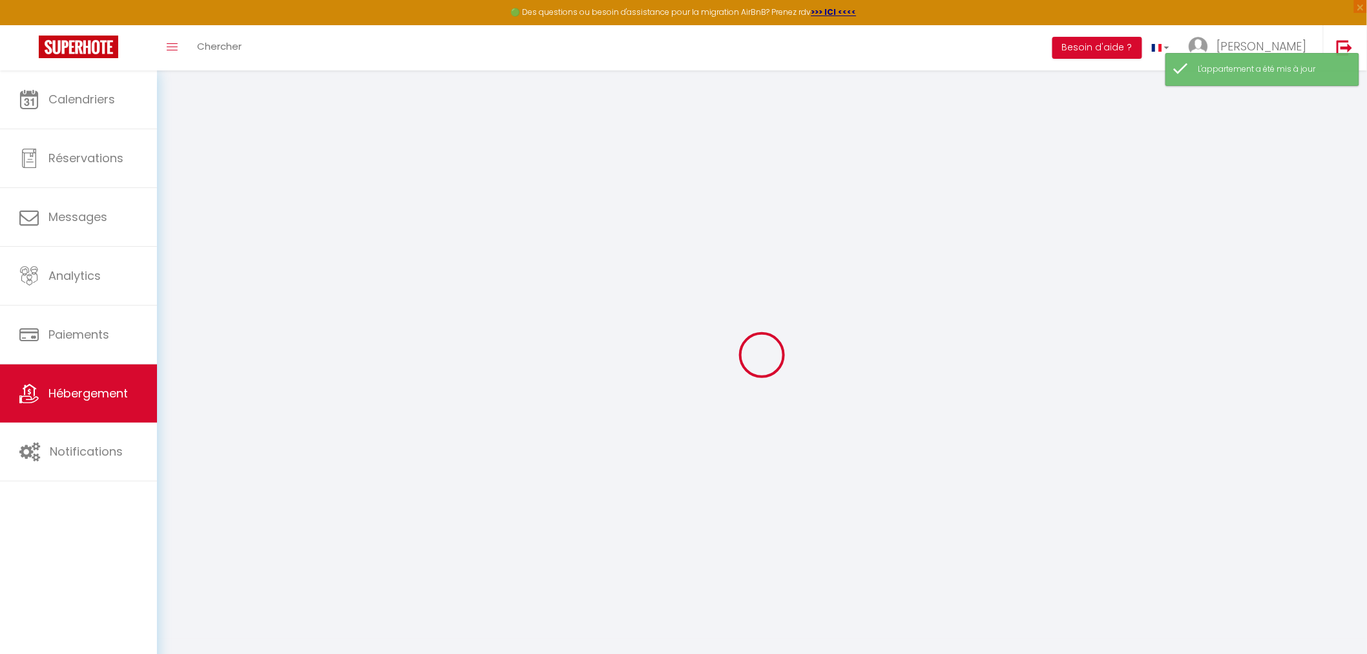
select select
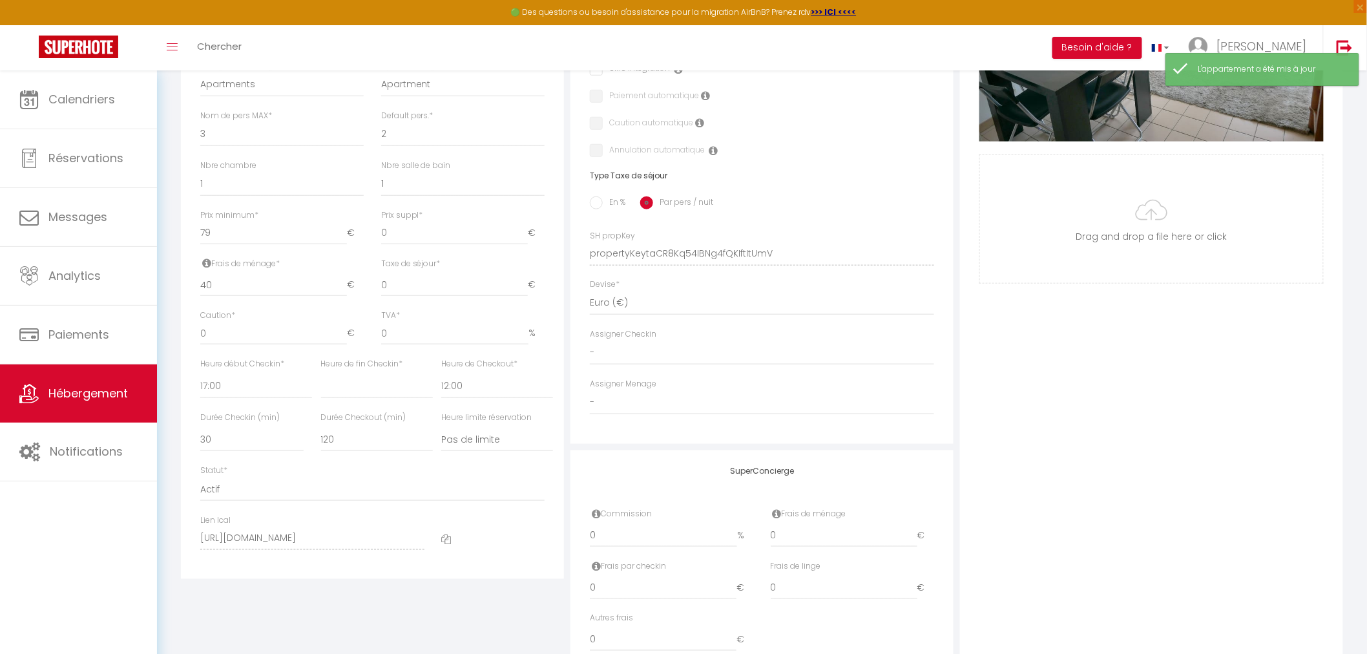
scroll to position [485, 0]
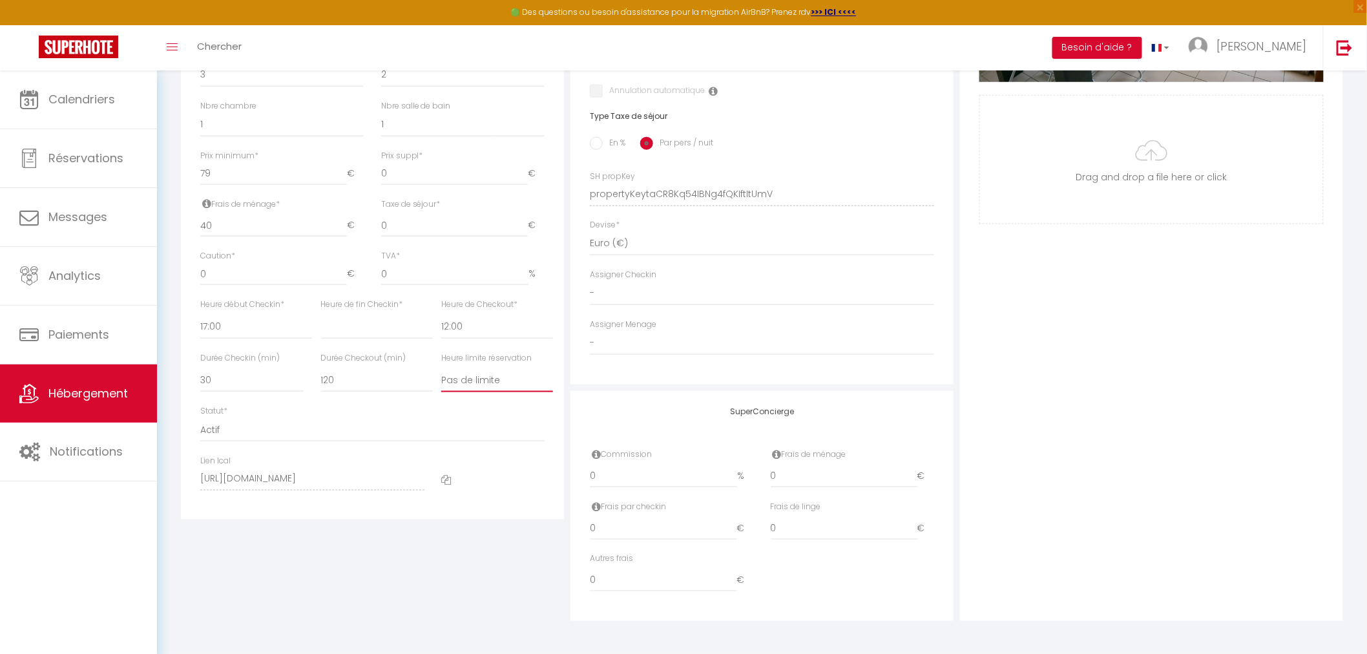
click at [490, 382] on select "Pas de limite 01:00 02:00 03:00 04:00 05:00 06:00 07:00 08:00 09:00 10:00 11:00…" at bounding box center [497, 379] width 112 height 25
click at [441, 368] on select "Pas de limite 01:00 02:00 03:00 04:00 05:00 06:00 07:00 08:00 09:00 10:00 11:00…" at bounding box center [497, 379] width 112 height 25
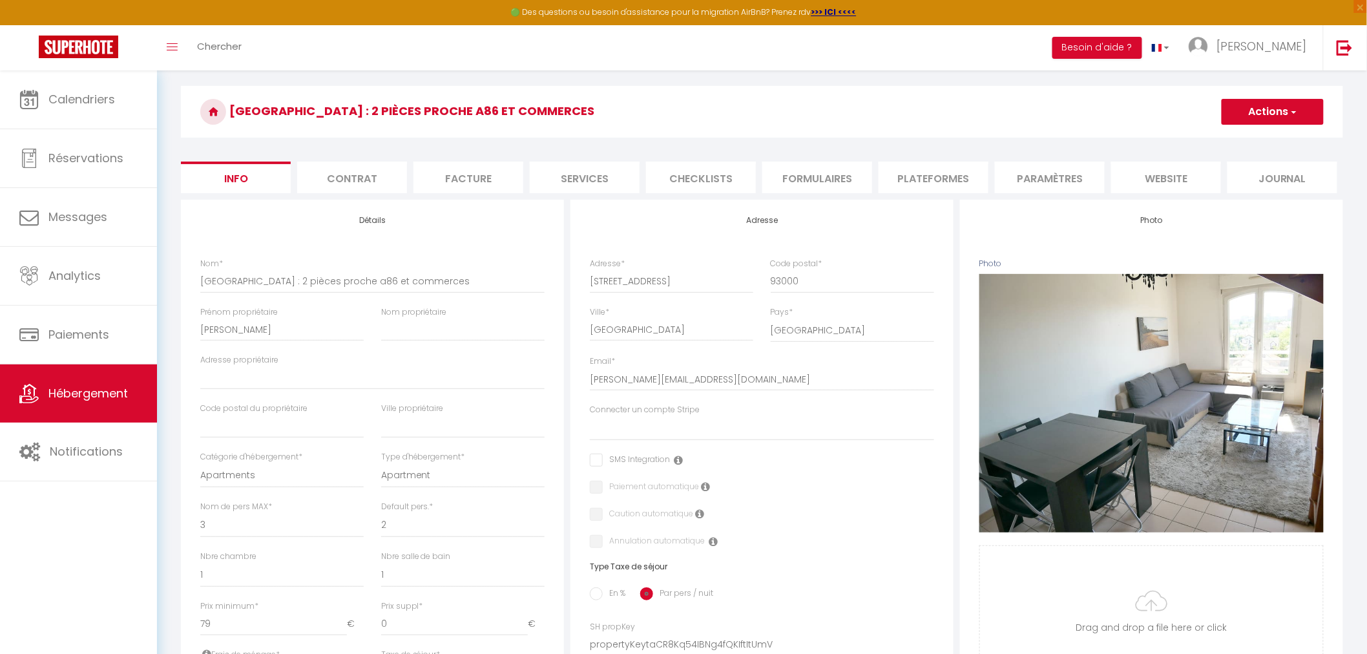
scroll to position [22, 0]
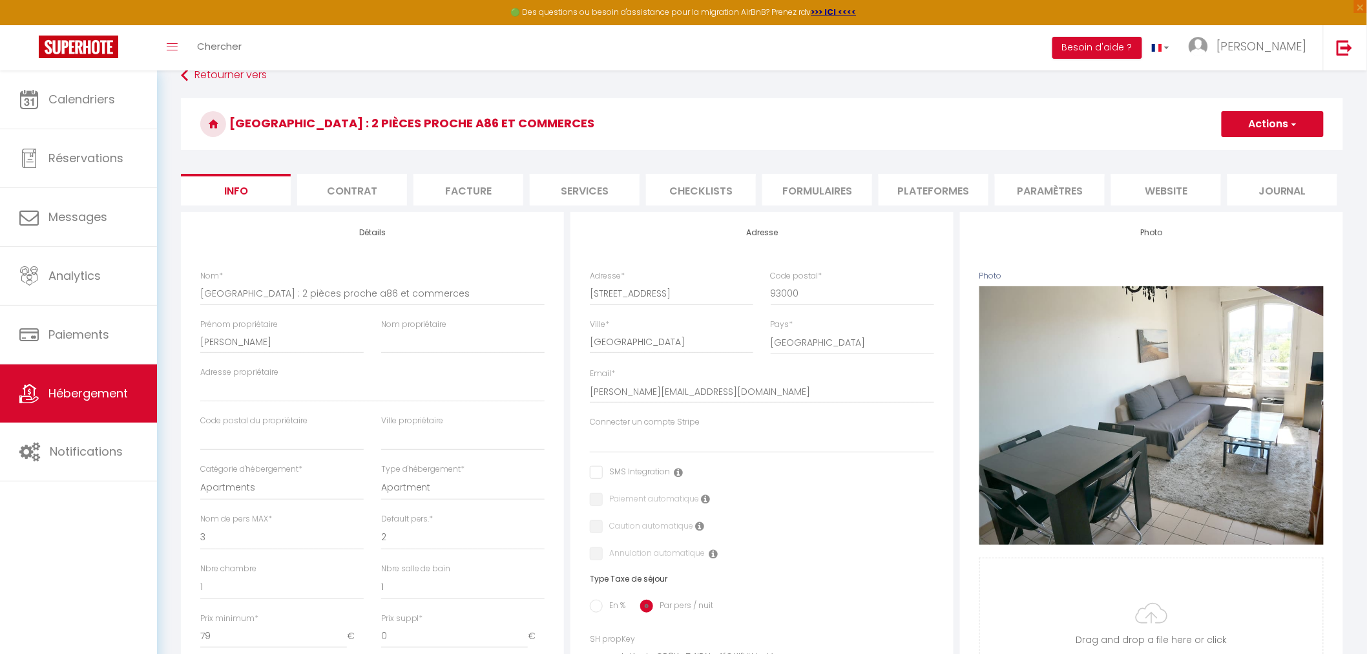
click at [828, 130] on button "Actions" at bounding box center [1272, 124] width 102 height 26
click at [828, 154] on input "Enregistrer" at bounding box center [1221, 152] width 48 height 13
